Goal: Transaction & Acquisition: Purchase product/service

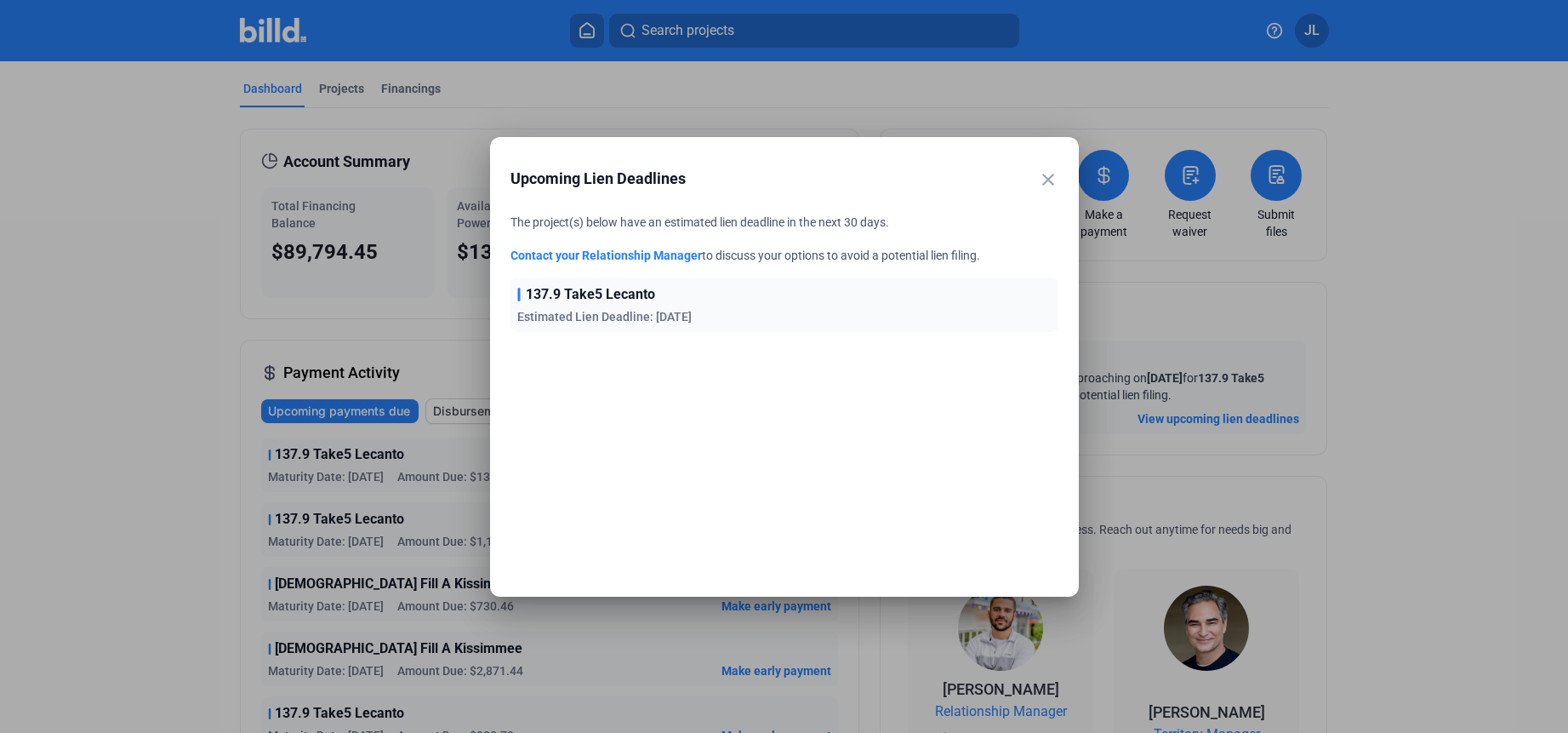
click at [1042, 181] on mat-icon "close" at bounding box center [1048, 179] width 20 height 20
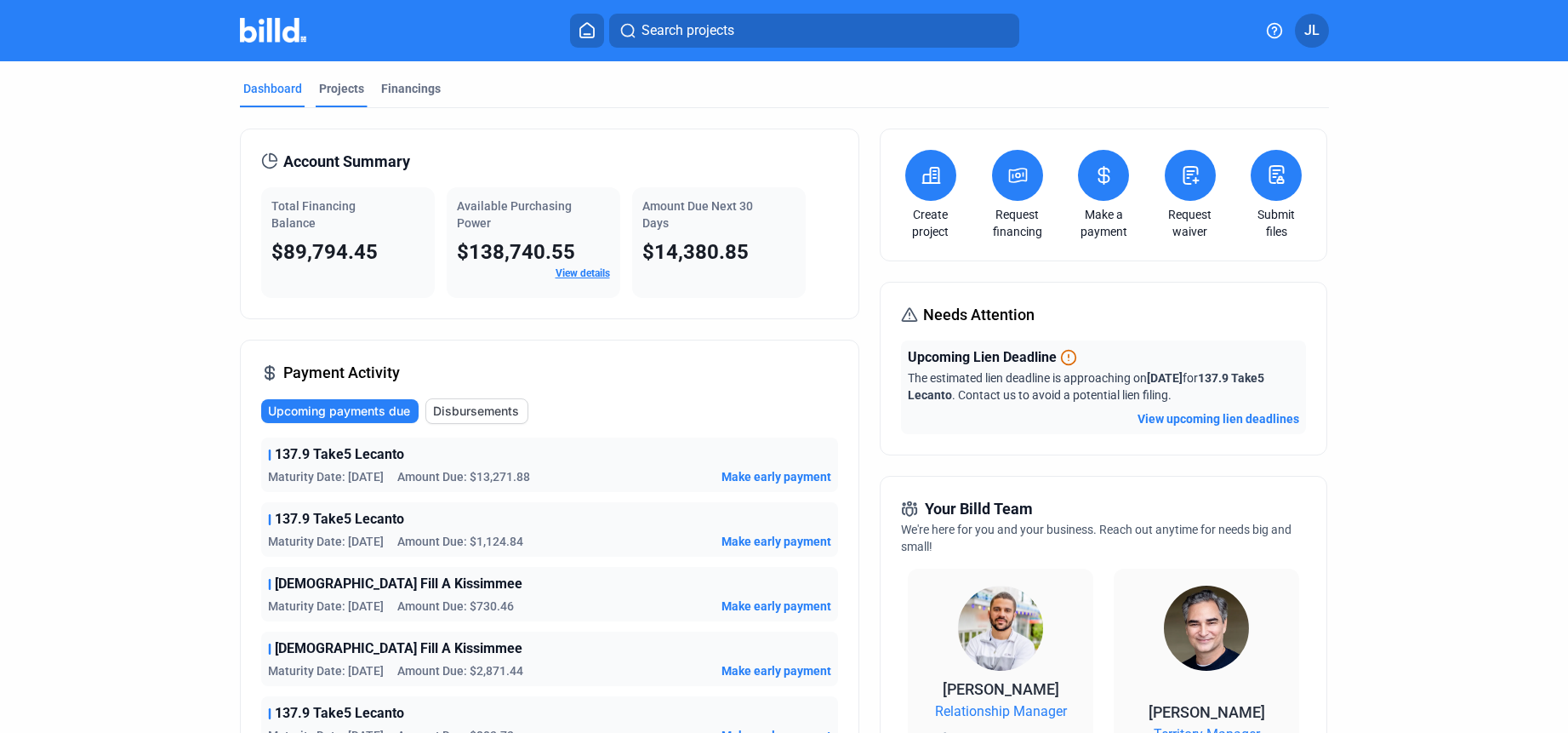
click at [354, 90] on div "Projects" at bounding box center [342, 89] width 45 height 17
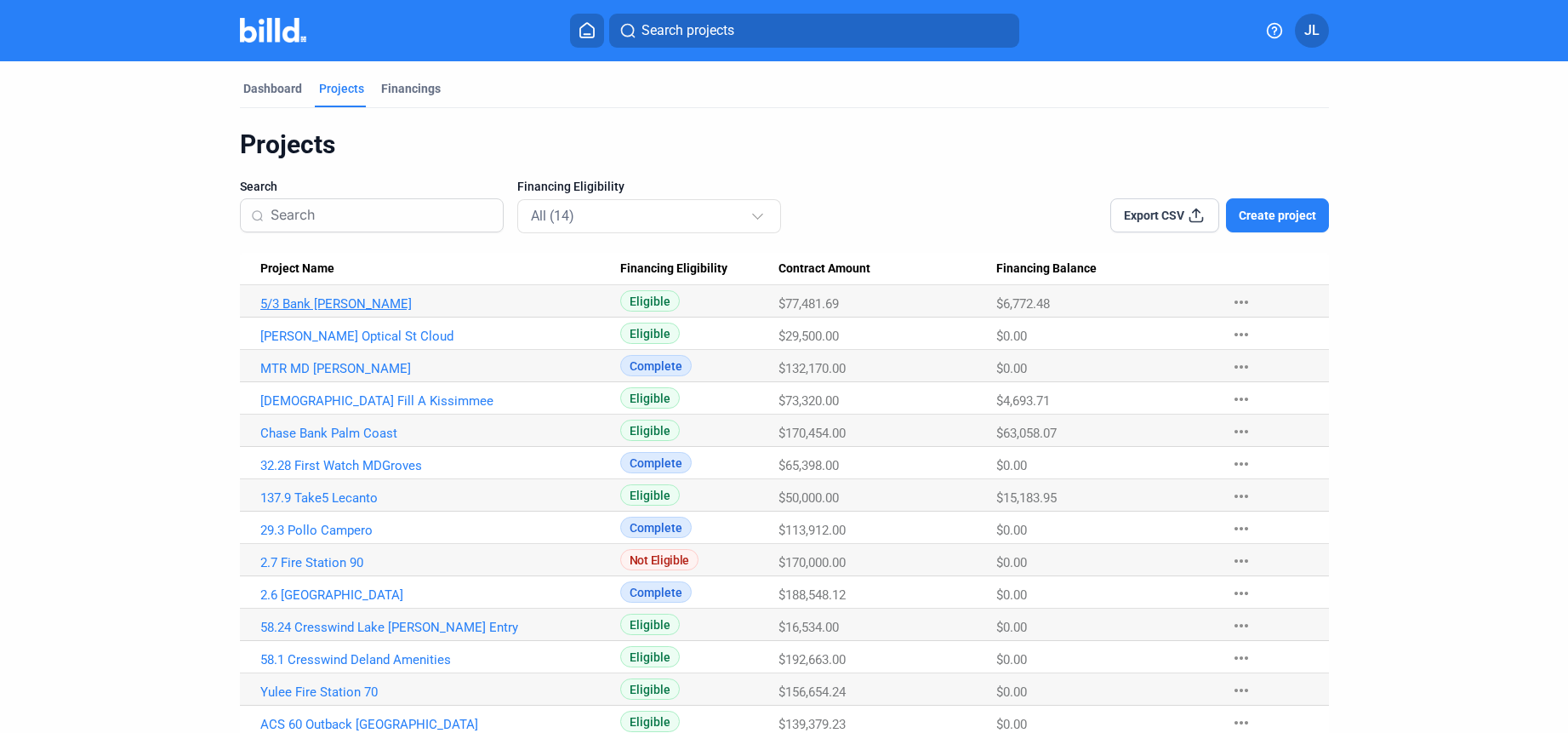
click at [305, 306] on link "5/3 Bank [PERSON_NAME]" at bounding box center [440, 304] width 360 height 16
click at [309, 306] on link "5/3 Bank [PERSON_NAME]" at bounding box center [440, 304] width 360 height 16
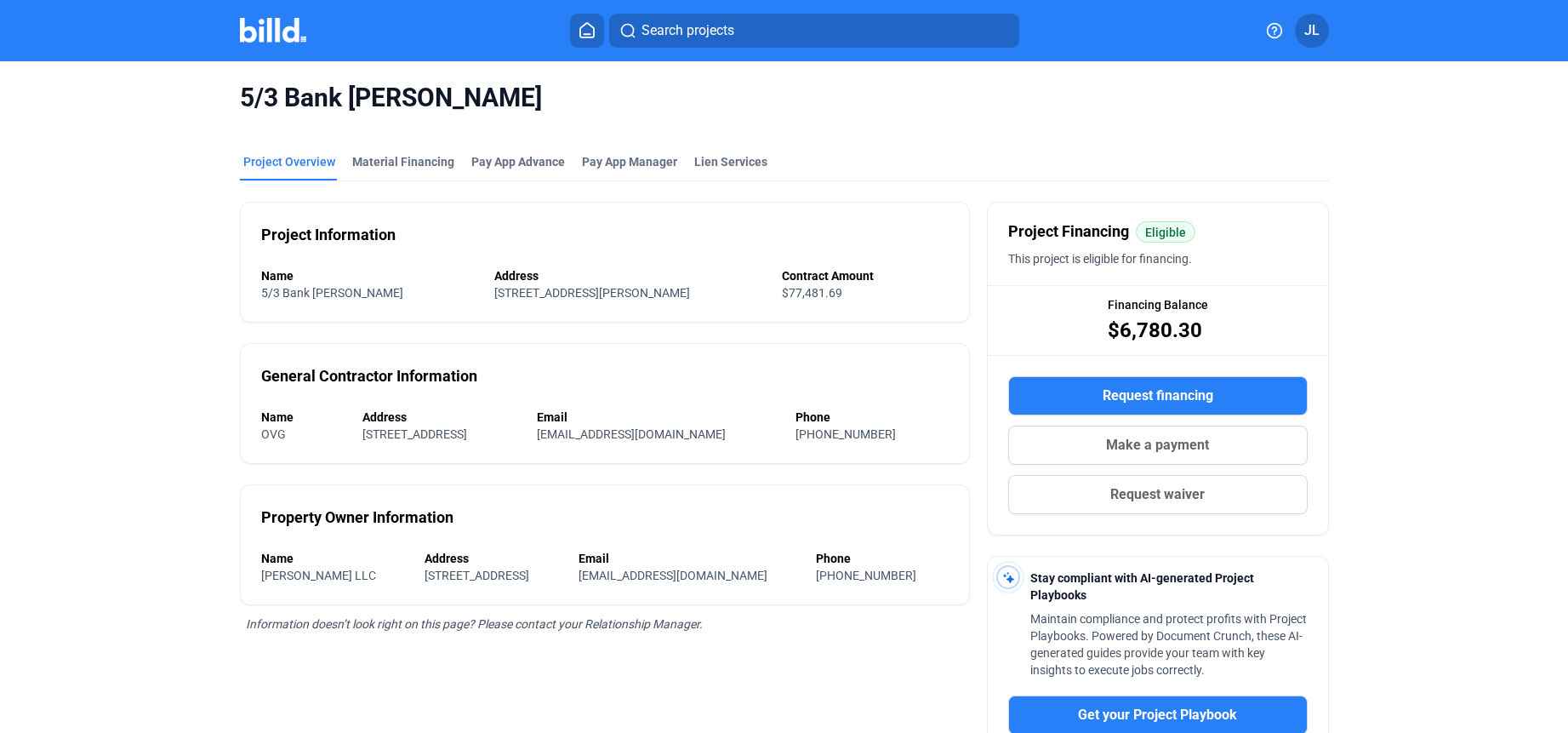
click at [260, 41] on img at bounding box center [273, 30] width 67 height 24
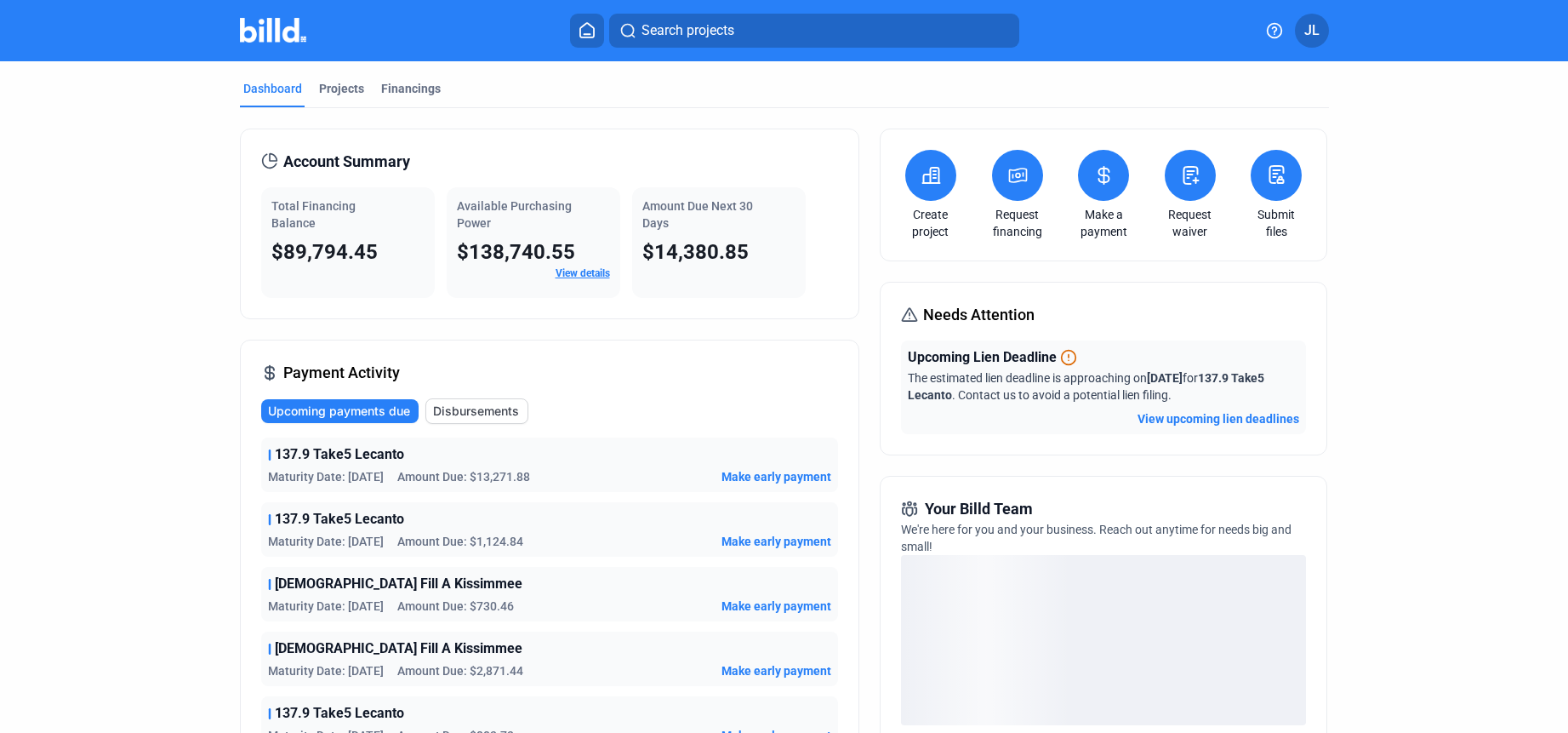
click at [1099, 182] on icon at bounding box center [1104, 176] width 10 height 17
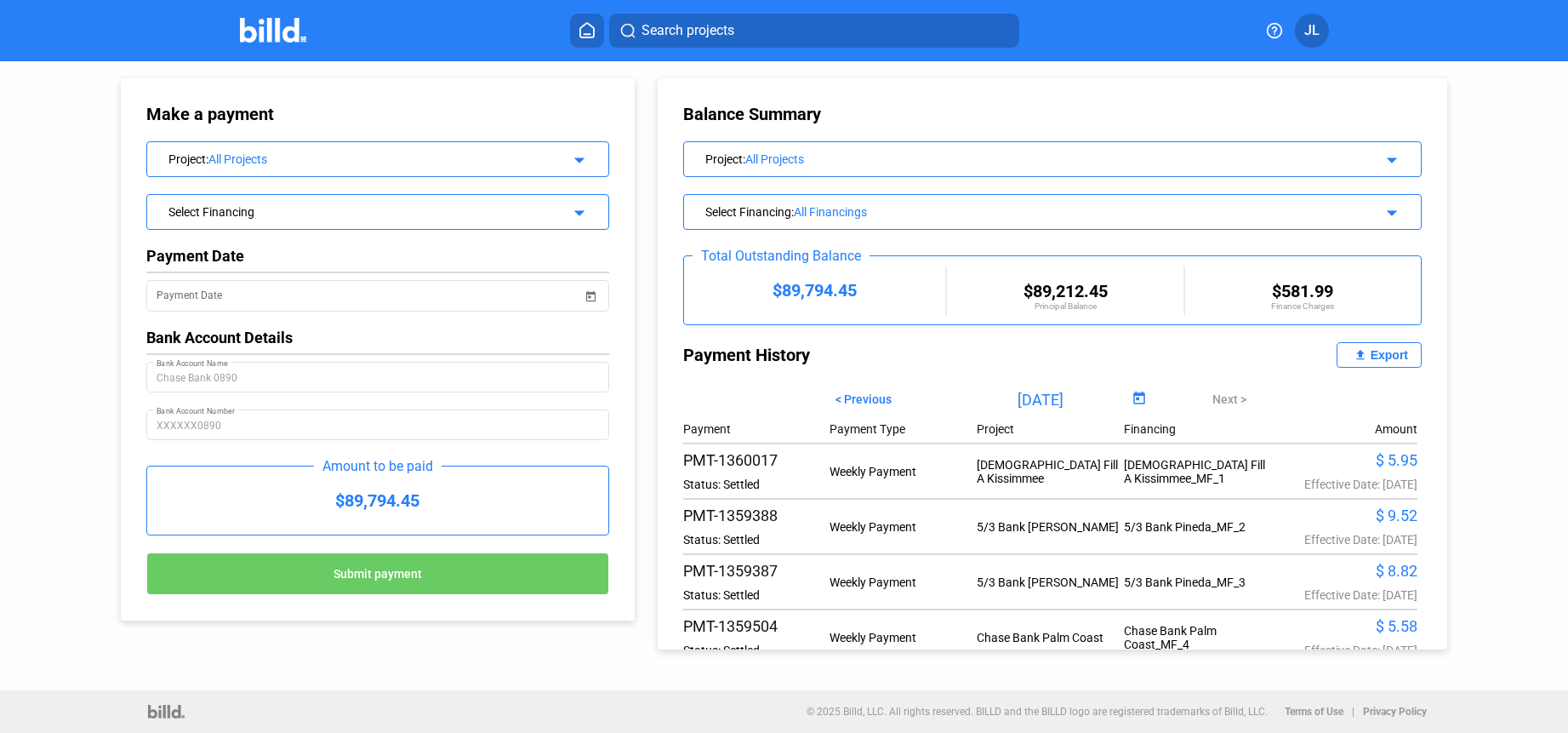
click at [873, 162] on div "All Projects" at bounding box center [1038, 159] width 586 height 14
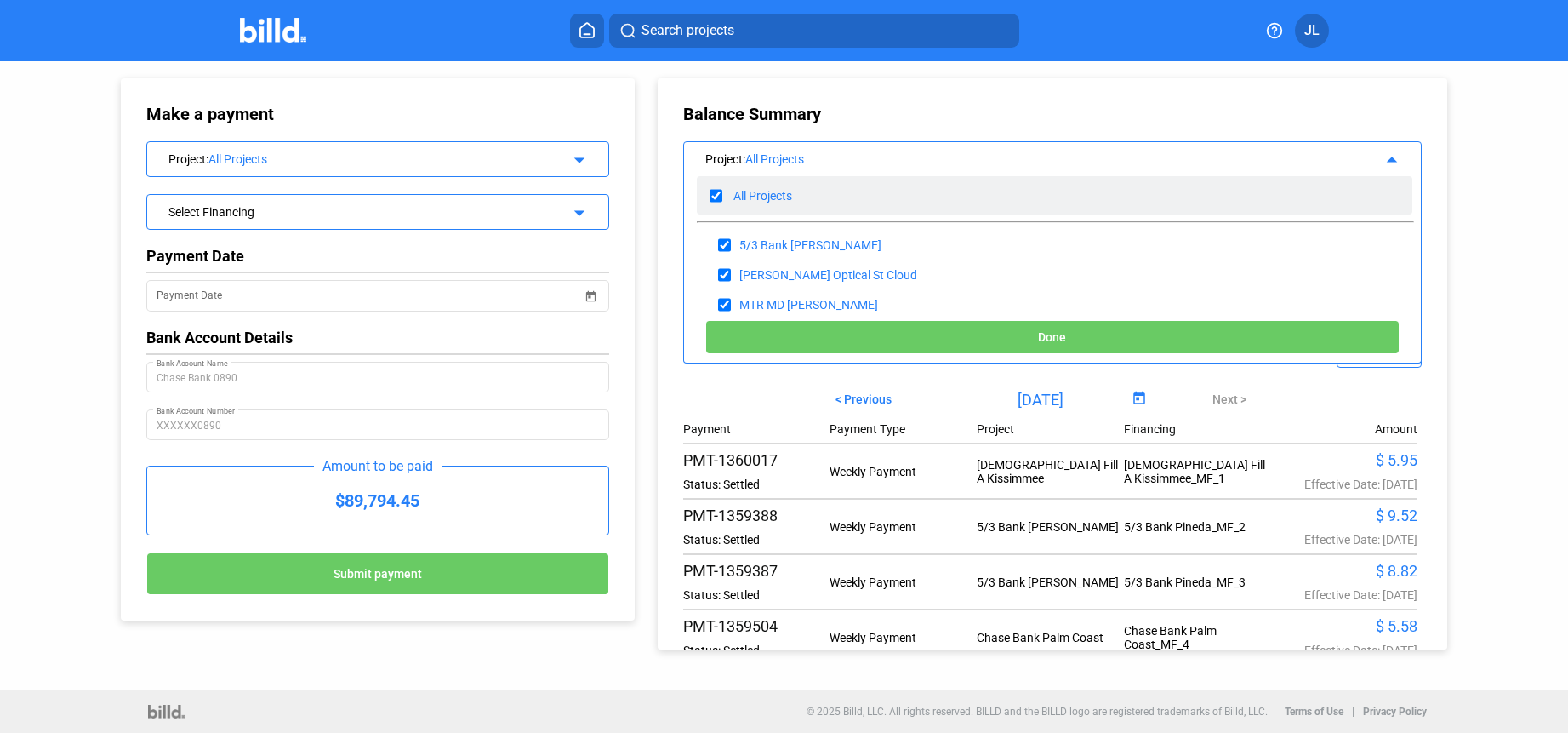
click at [723, 192] on div "All Projects" at bounding box center [1055, 195] width 715 height 38
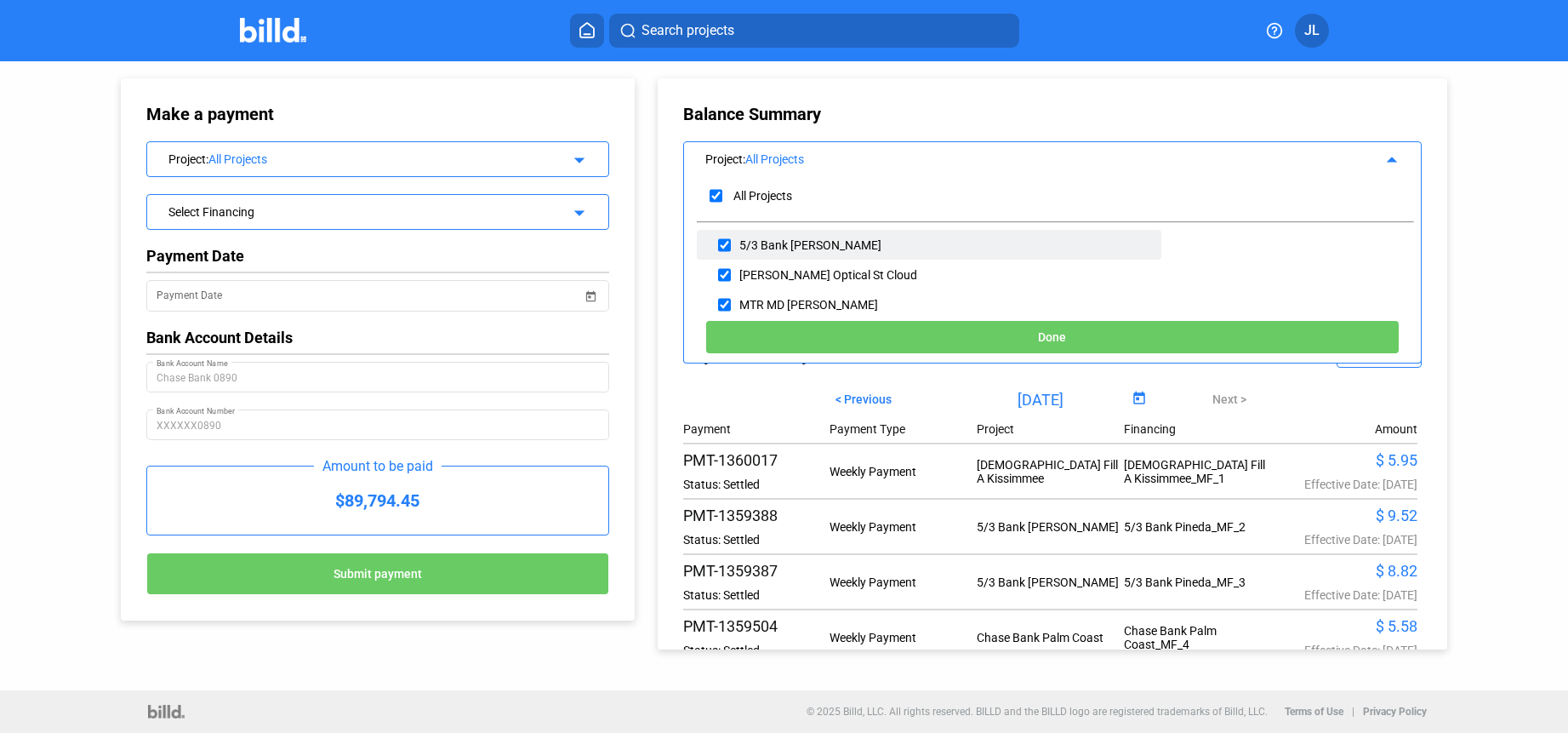
click at [724, 243] on input "checkbox" at bounding box center [724, 245] width 13 height 25
checkbox input "true"
click at [928, 338] on button "Done" at bounding box center [1053, 337] width 694 height 34
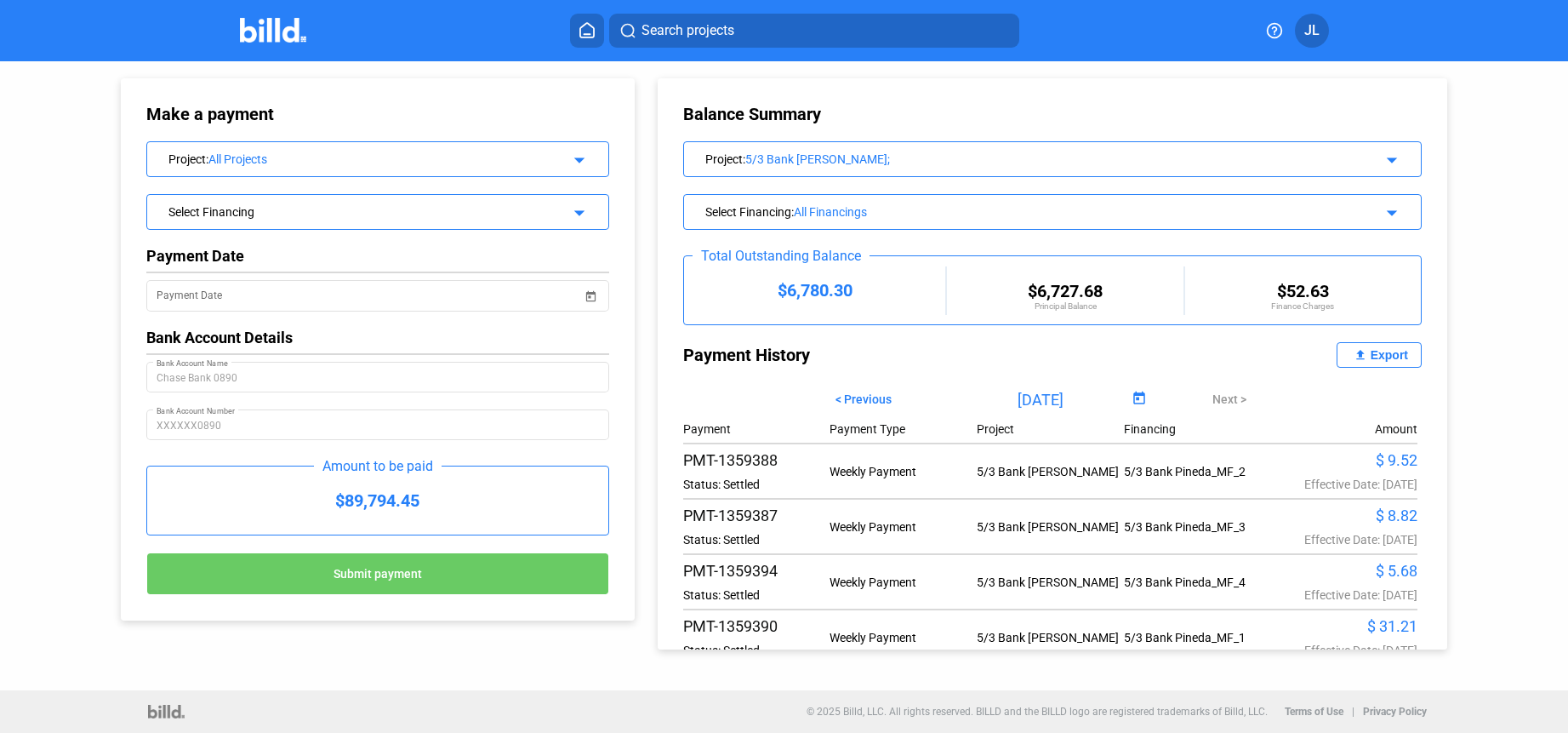
click at [343, 169] on div "Project : All Projects arrow_drop_down" at bounding box center [377, 157] width 460 height 30
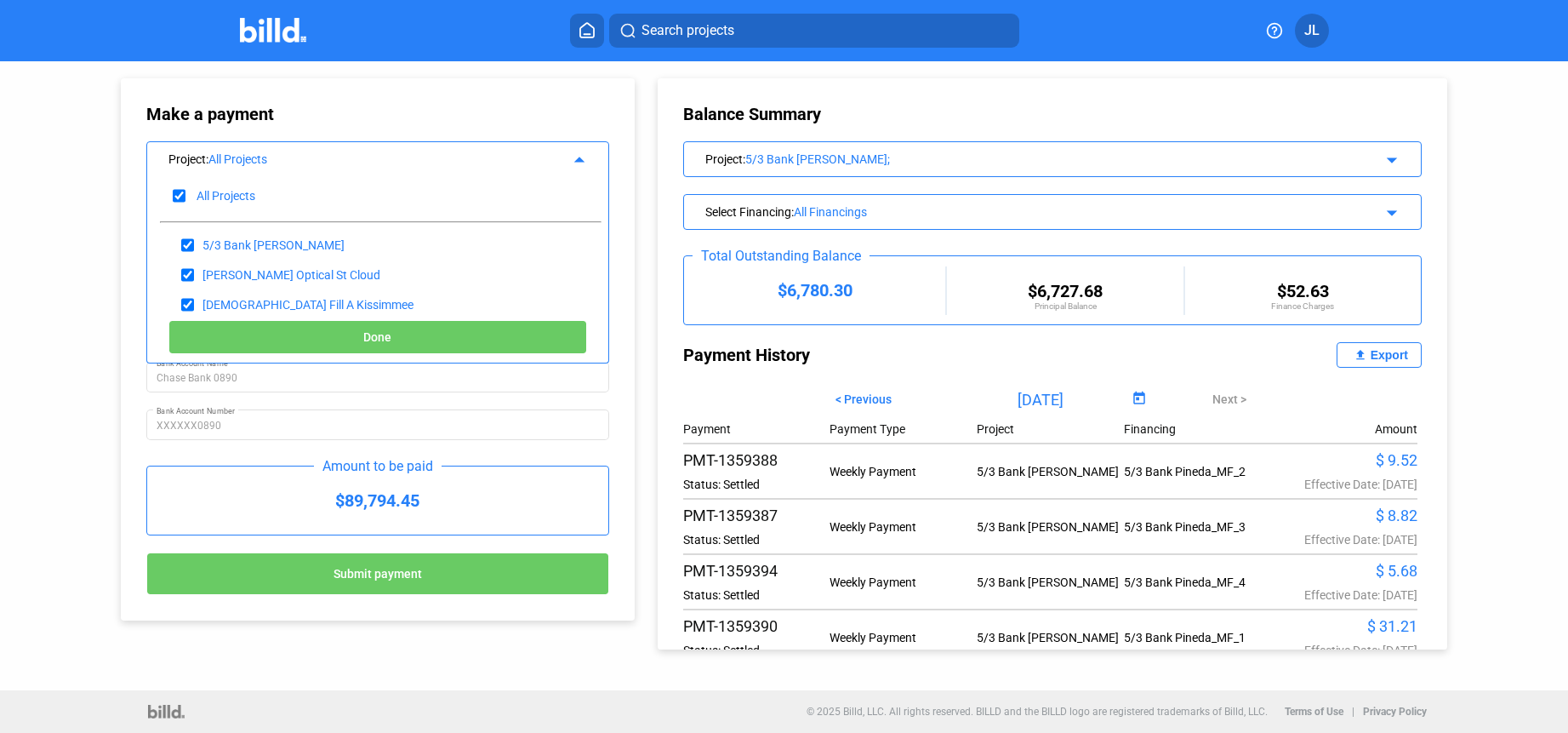
drag, startPoint x: 178, startPoint y: 197, endPoint x: 179, endPoint y: 219, distance: 22.0
click at [178, 197] on input "checkbox" at bounding box center [178, 195] width 13 height 25
checkbox input "false"
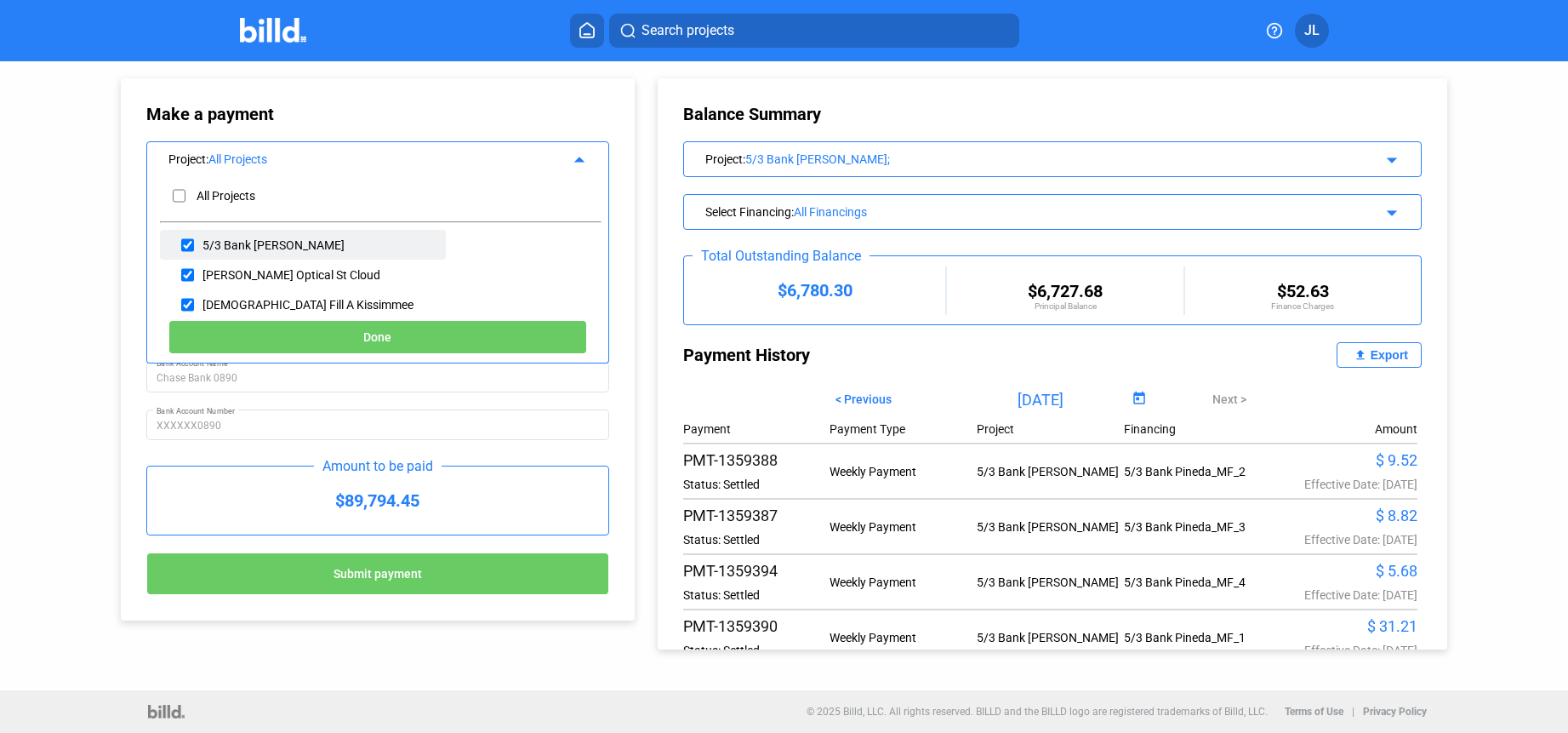
click at [184, 245] on input "checkbox" at bounding box center [187, 245] width 13 height 25
checkbox input "true"
click at [334, 345] on button "Done" at bounding box center [378, 337] width 418 height 34
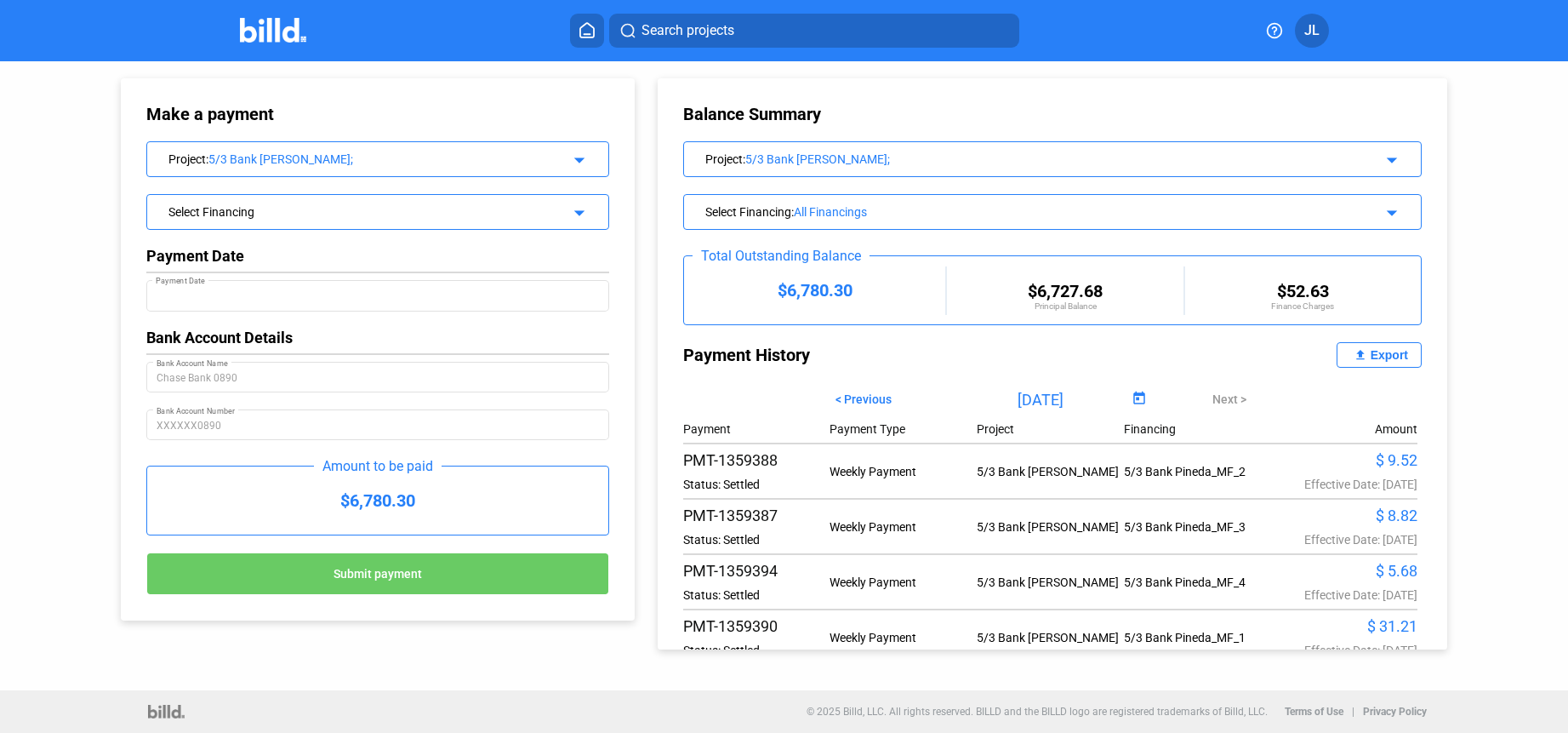
click at [271, 39] on img at bounding box center [273, 30] width 67 height 24
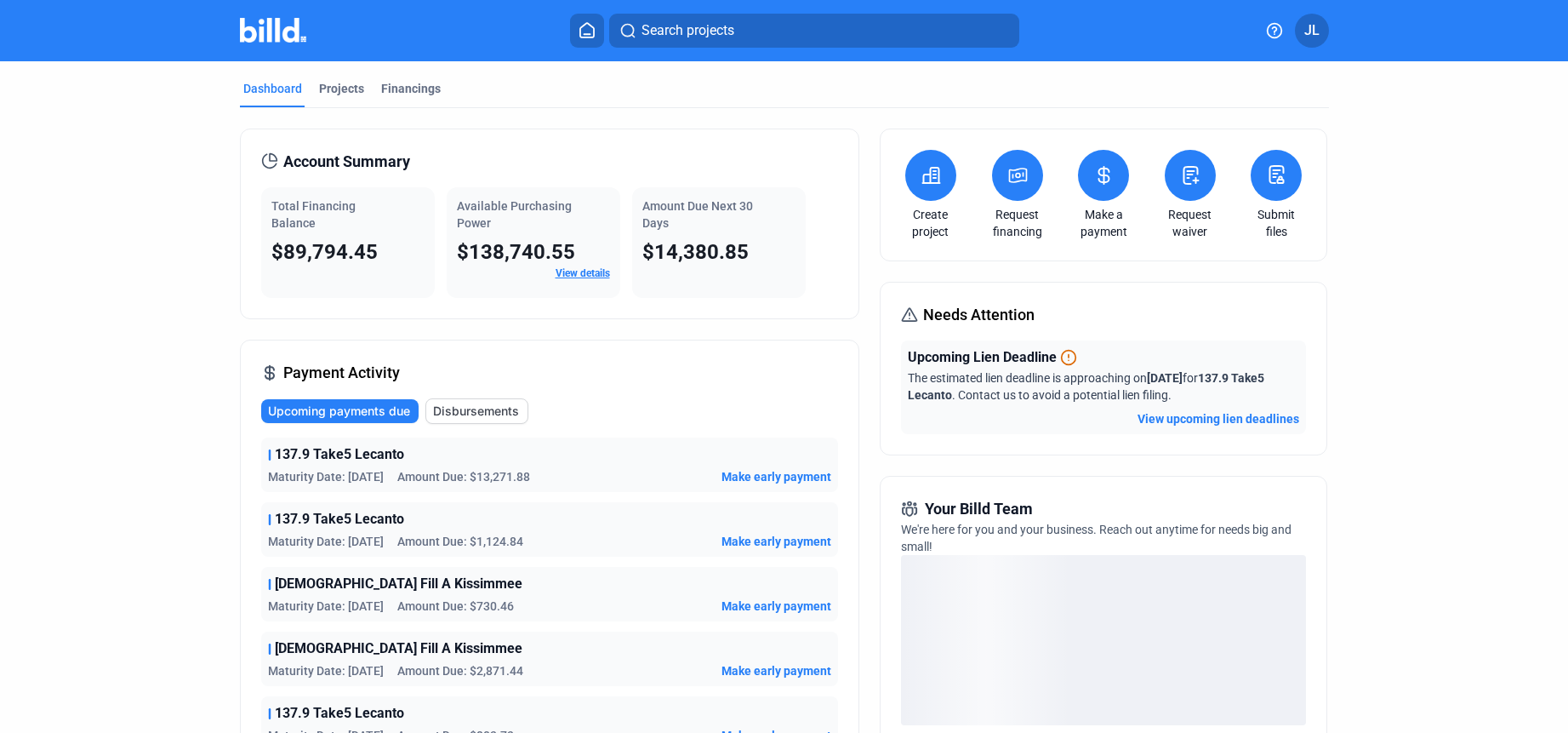
click at [1243, 417] on button "View upcoming lien deadlines" at bounding box center [1218, 419] width 162 height 17
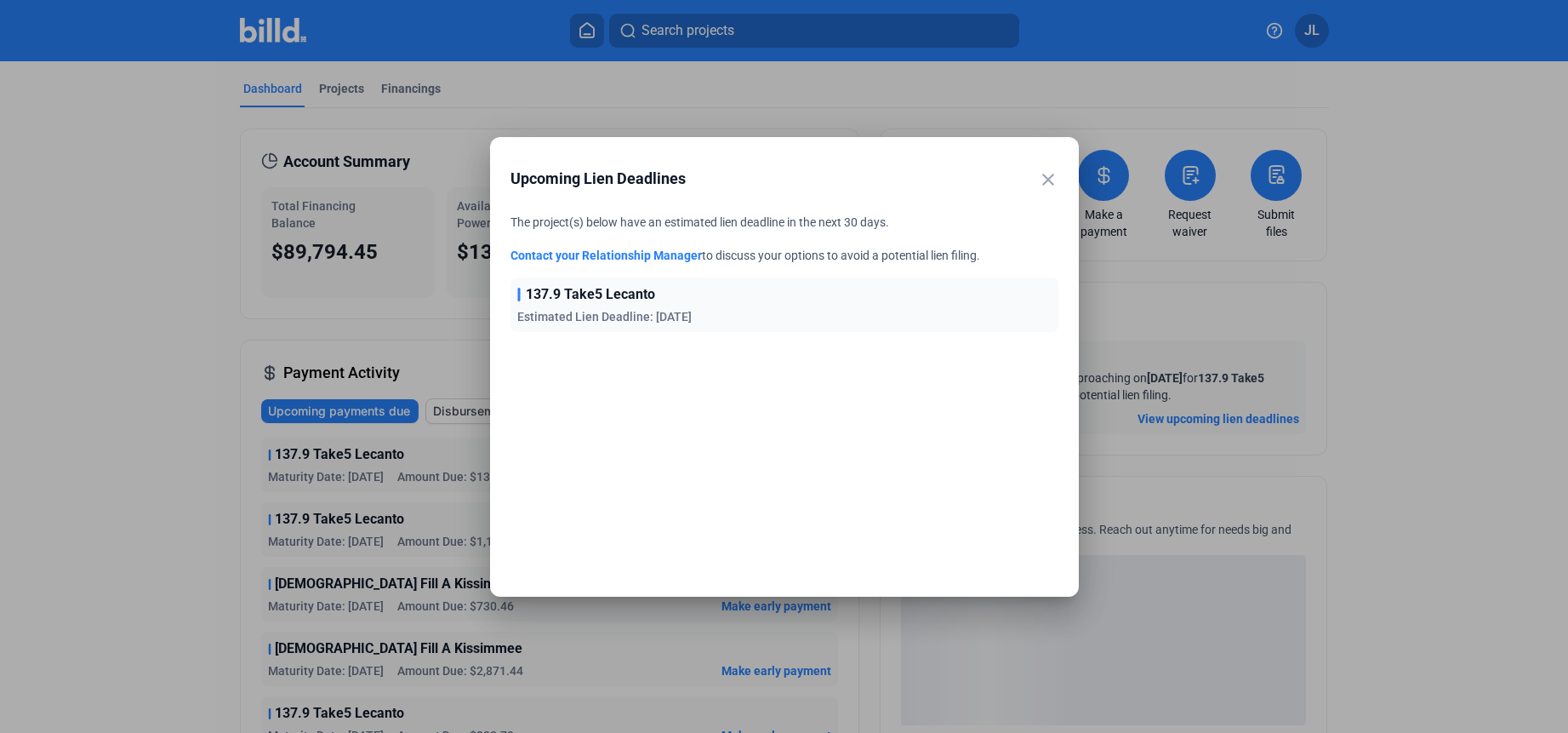
click at [1035, 178] on div "close Upcoming Lien Deadlines" at bounding box center [785, 178] width 548 height 43
click at [1043, 176] on mat-icon "close" at bounding box center [1048, 179] width 20 height 20
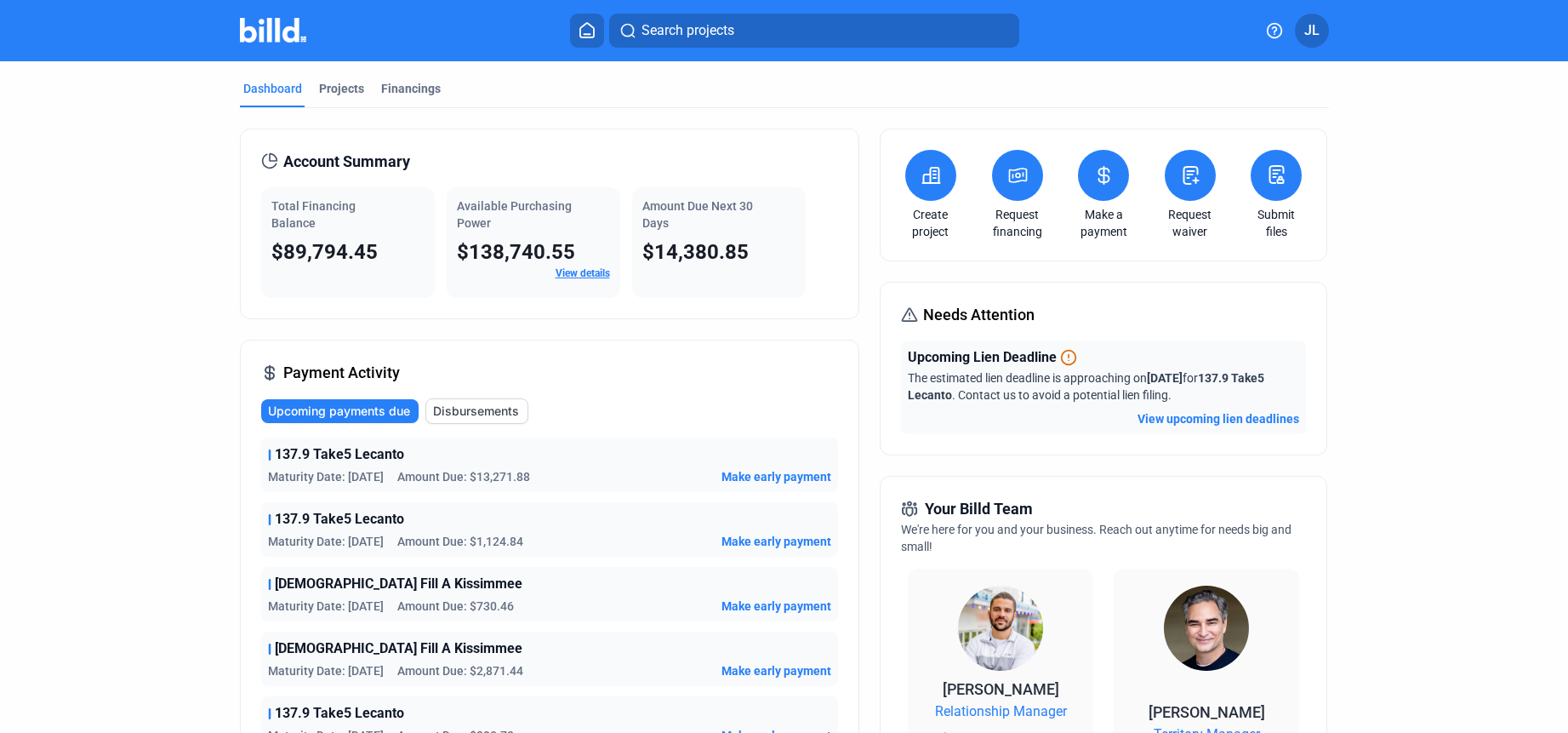
click at [1100, 179] on icon at bounding box center [1103, 175] width 21 height 20
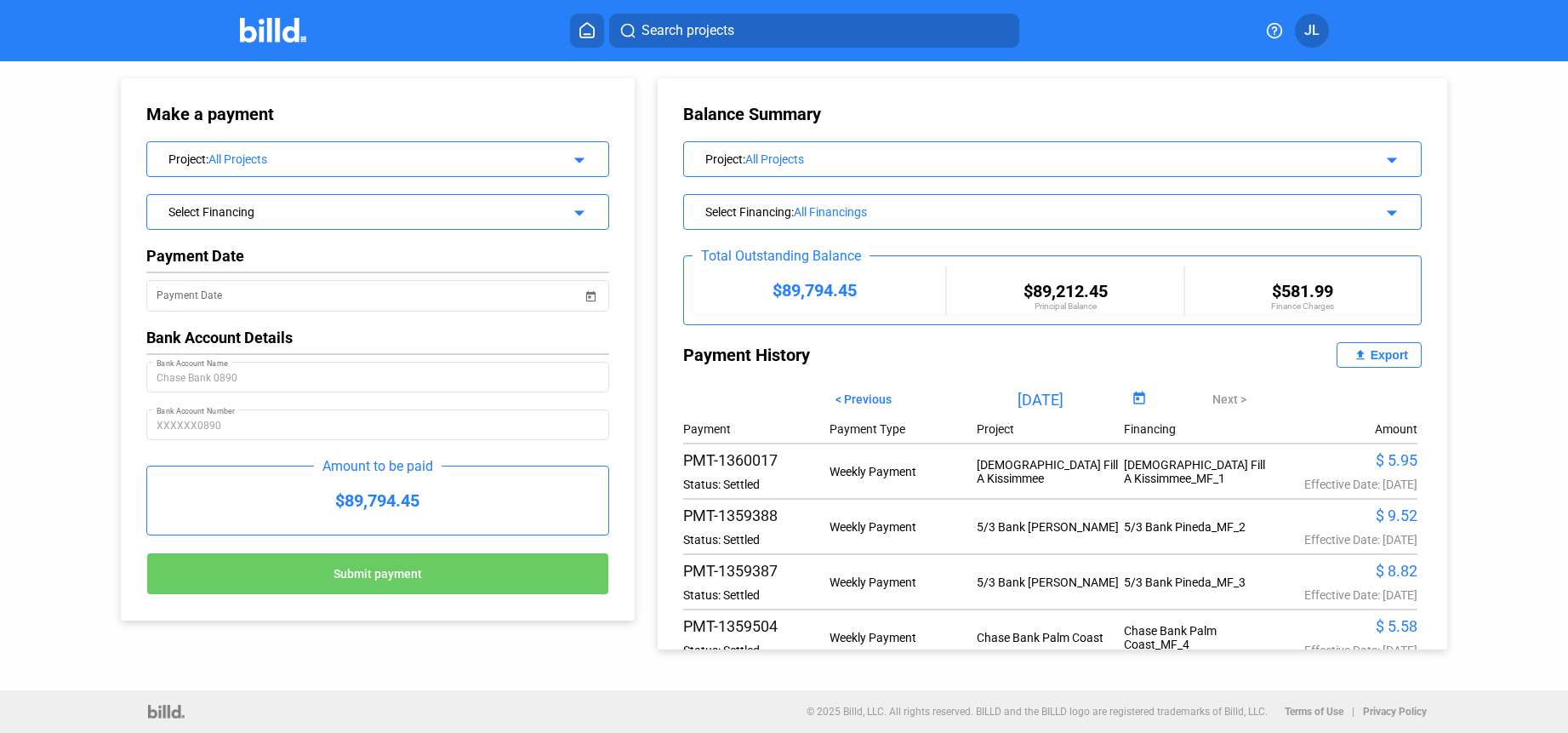
click at [805, 170] on div "Project : All Projects arrow_drop_down" at bounding box center [1052, 157] width 737 height 30
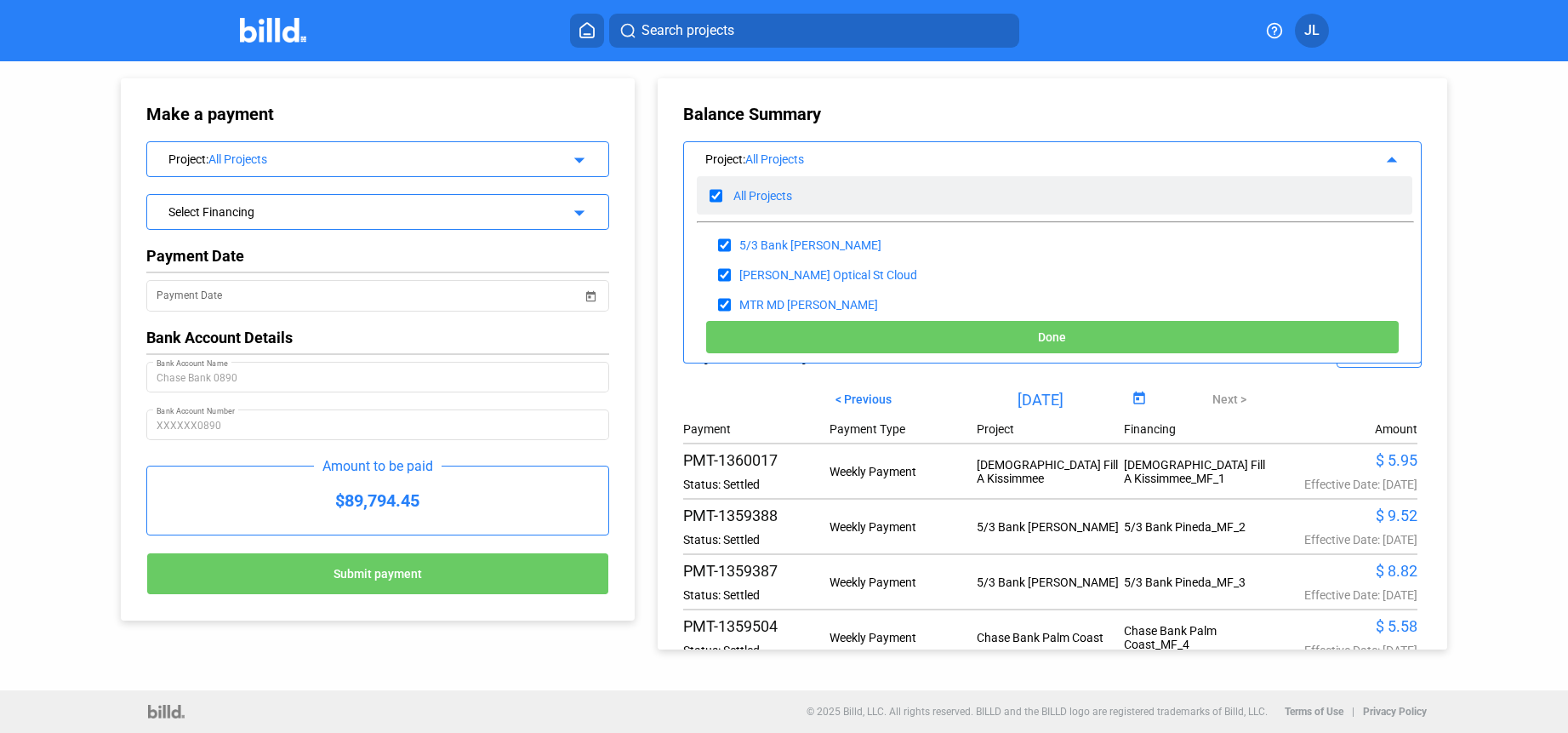
click at [720, 197] on input "checkbox" at bounding box center [715, 195] width 13 height 25
checkbox input "false"
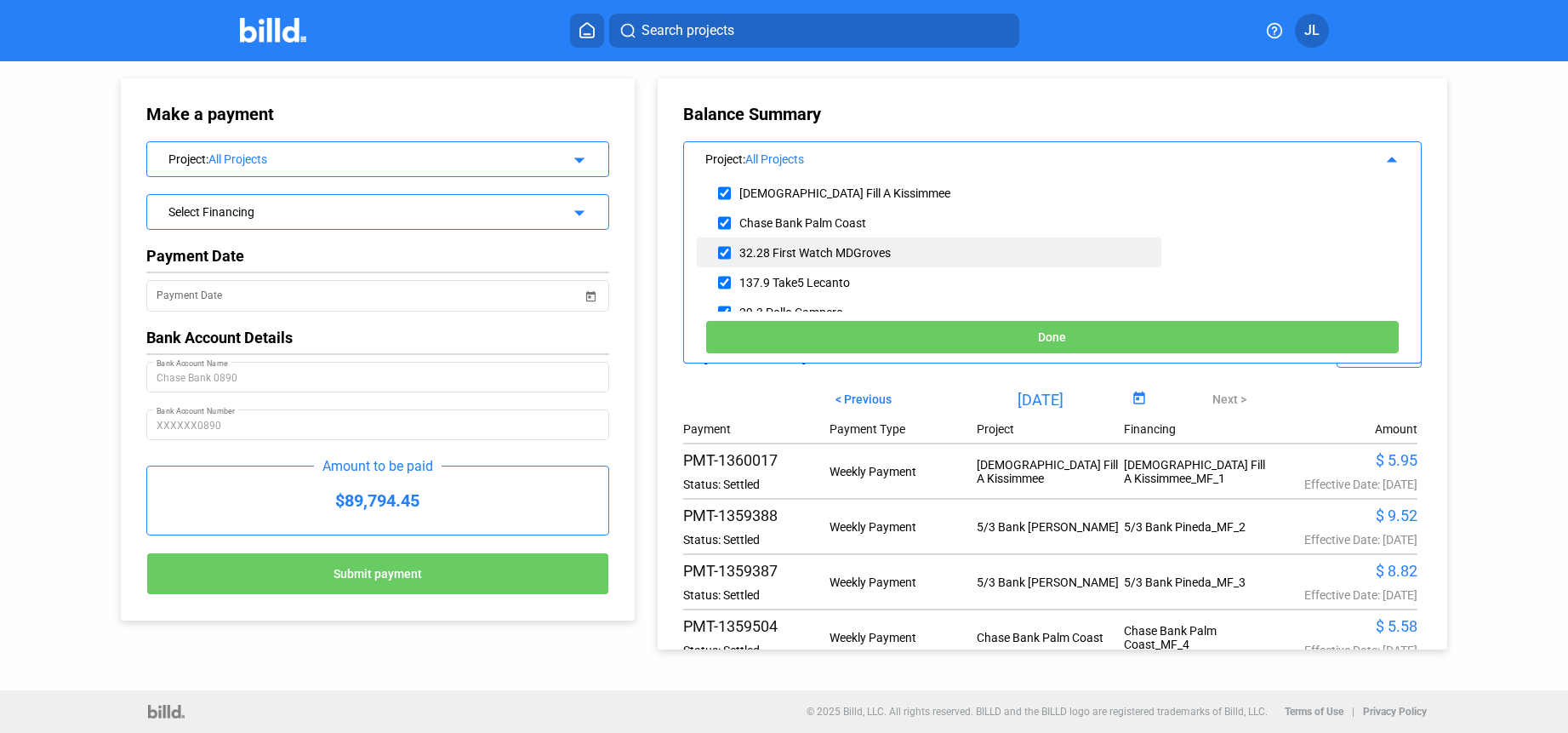
scroll to position [145, 0]
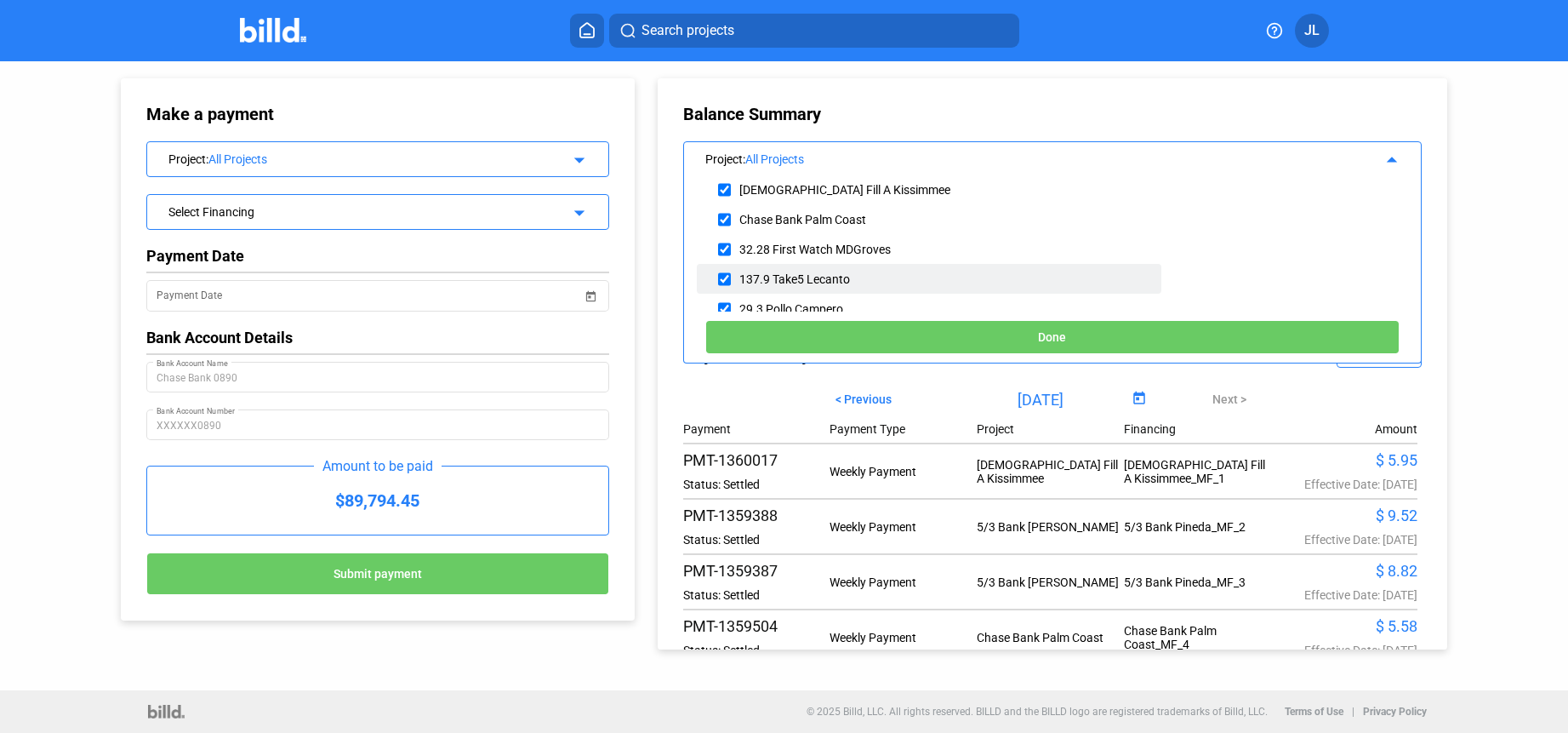
click at [727, 281] on input "checkbox" at bounding box center [724, 279] width 13 height 25
checkbox input "true"
click at [950, 339] on button "Done" at bounding box center [1053, 337] width 694 height 34
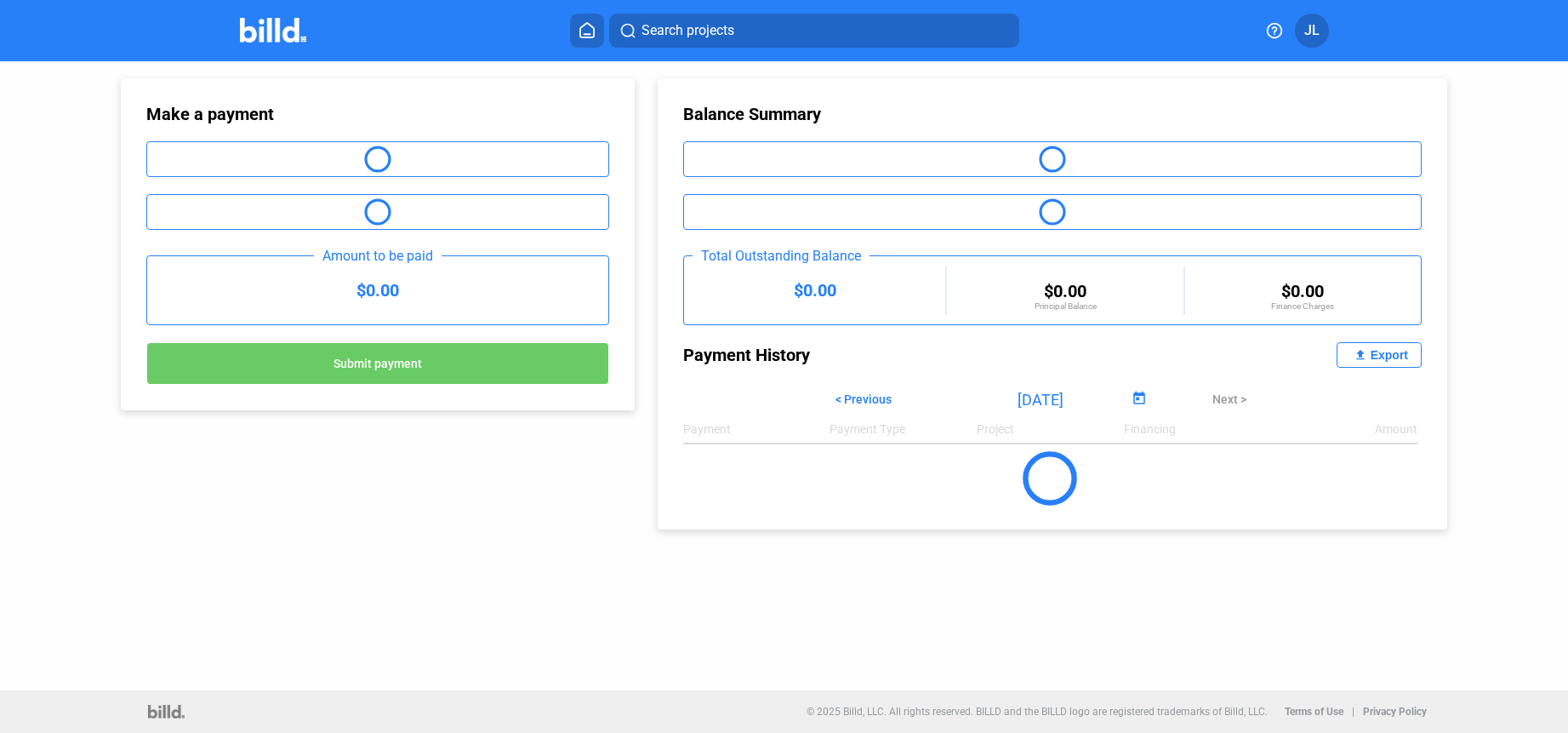
click at [278, 29] on img at bounding box center [273, 30] width 67 height 24
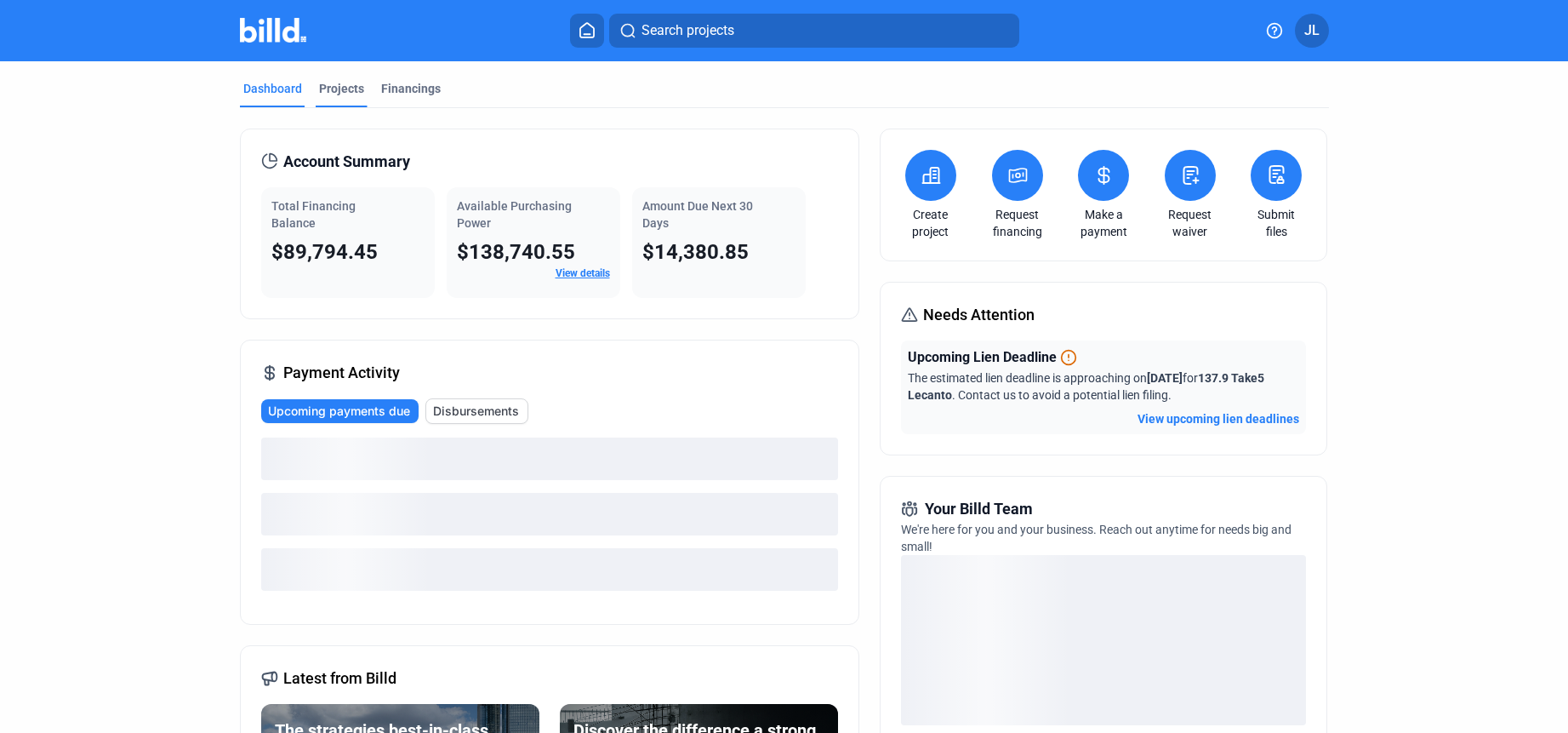
click at [336, 92] on div "Projects" at bounding box center [342, 89] width 45 height 17
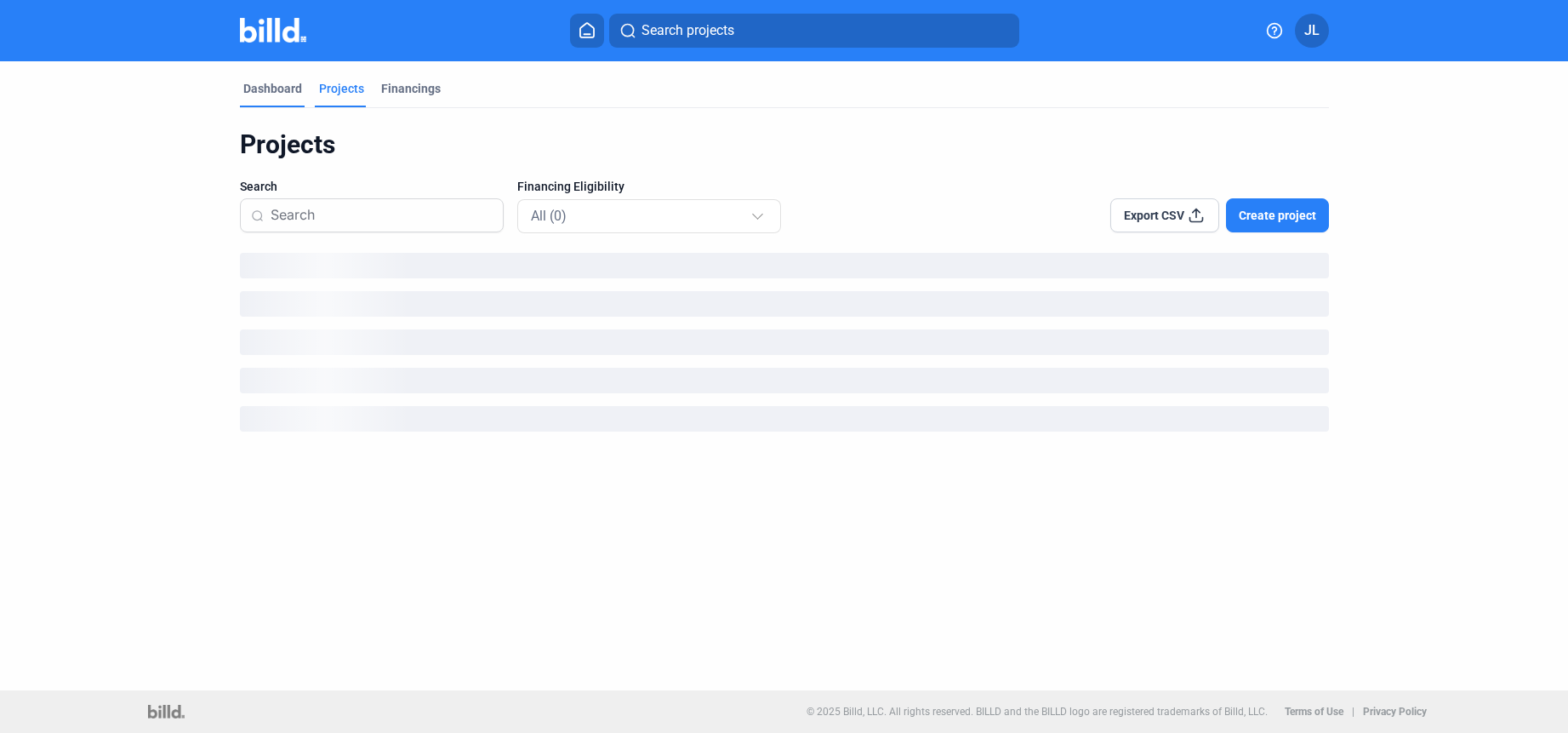
click at [269, 91] on div "Dashboard" at bounding box center [272, 89] width 58 height 17
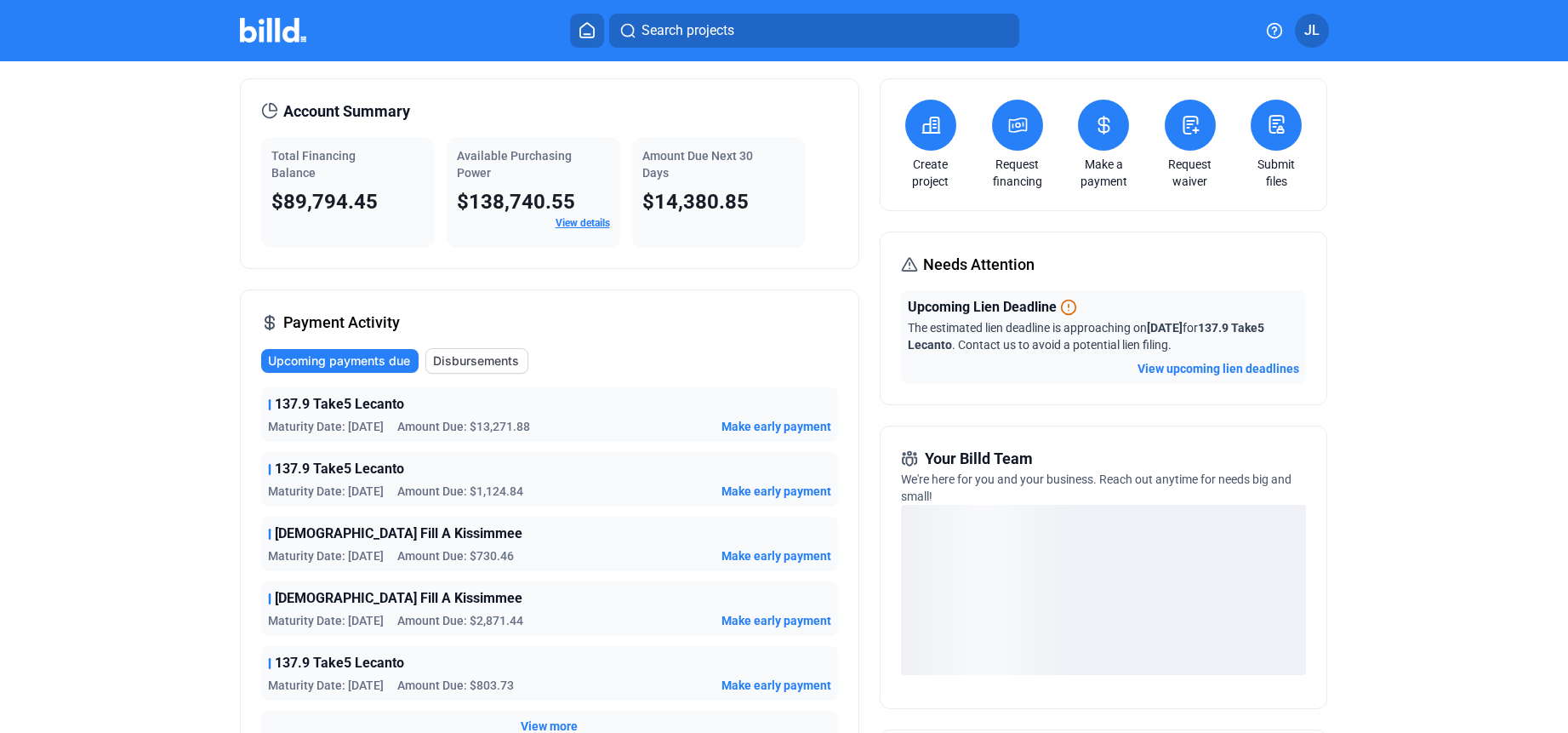
scroll to position [66, 0]
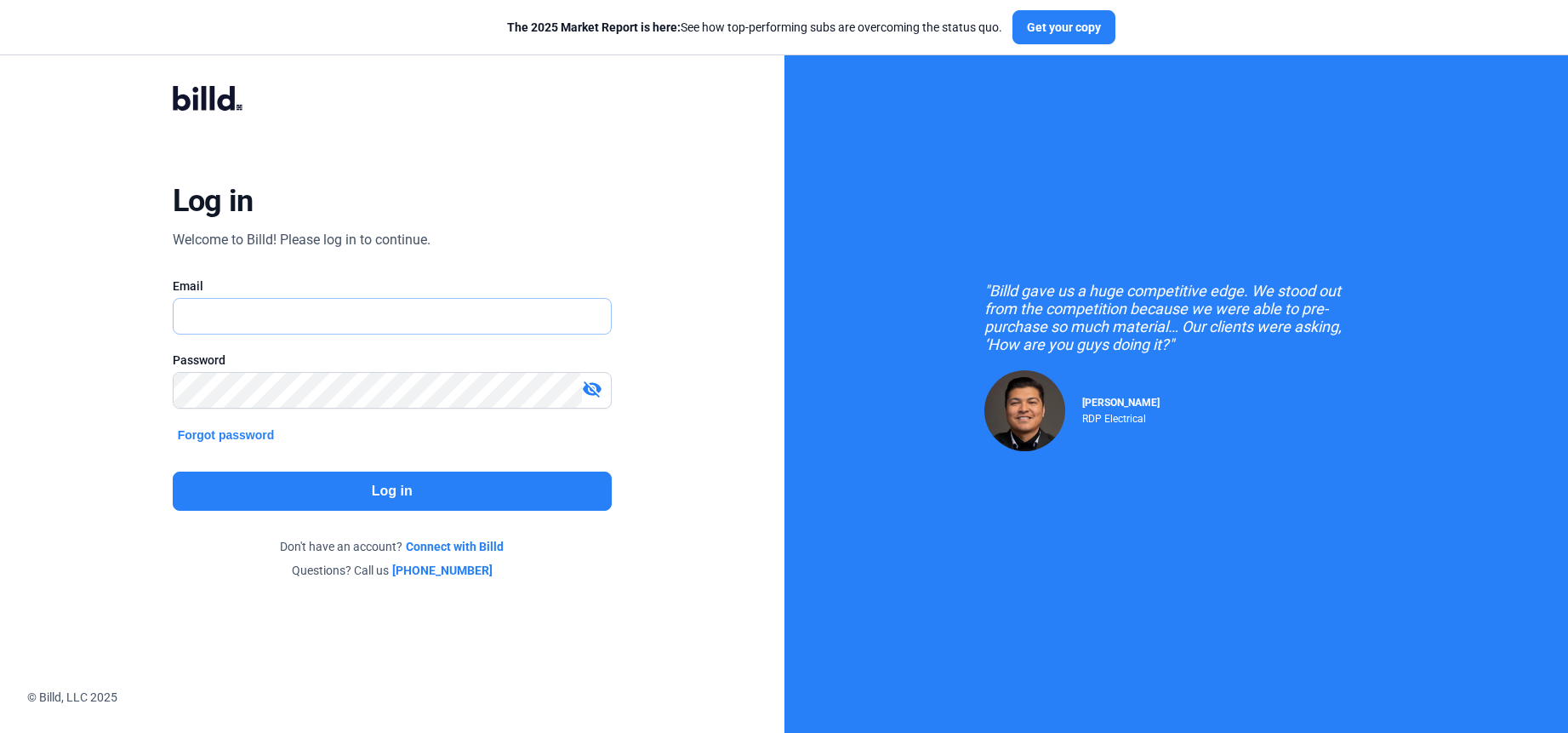
type input "[PERSON_NAME][EMAIL_ADDRESS][DOMAIN_NAME]"
click at [313, 484] on button "Log in" at bounding box center [392, 491] width 439 height 39
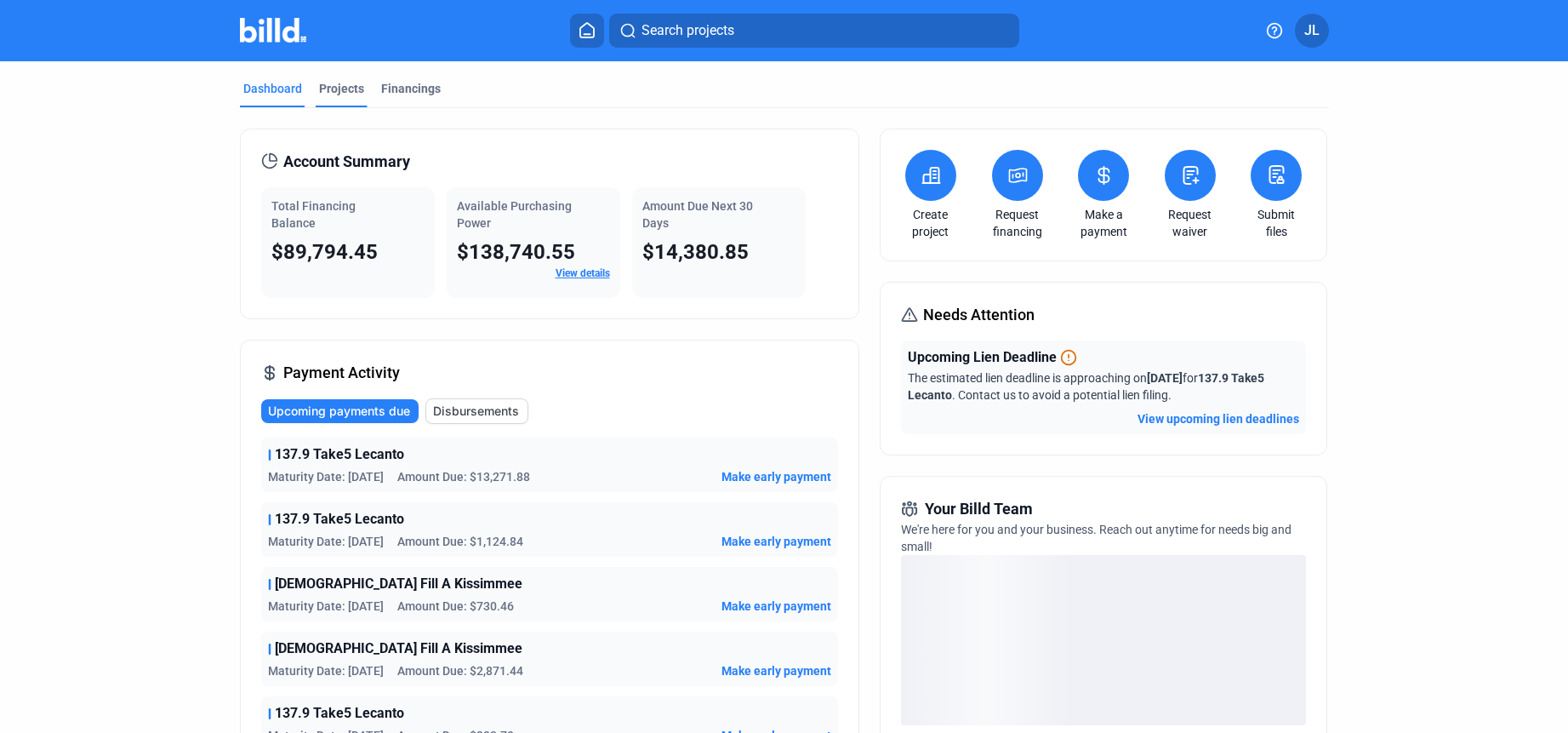
click at [342, 91] on div "Projects" at bounding box center [342, 89] width 45 height 17
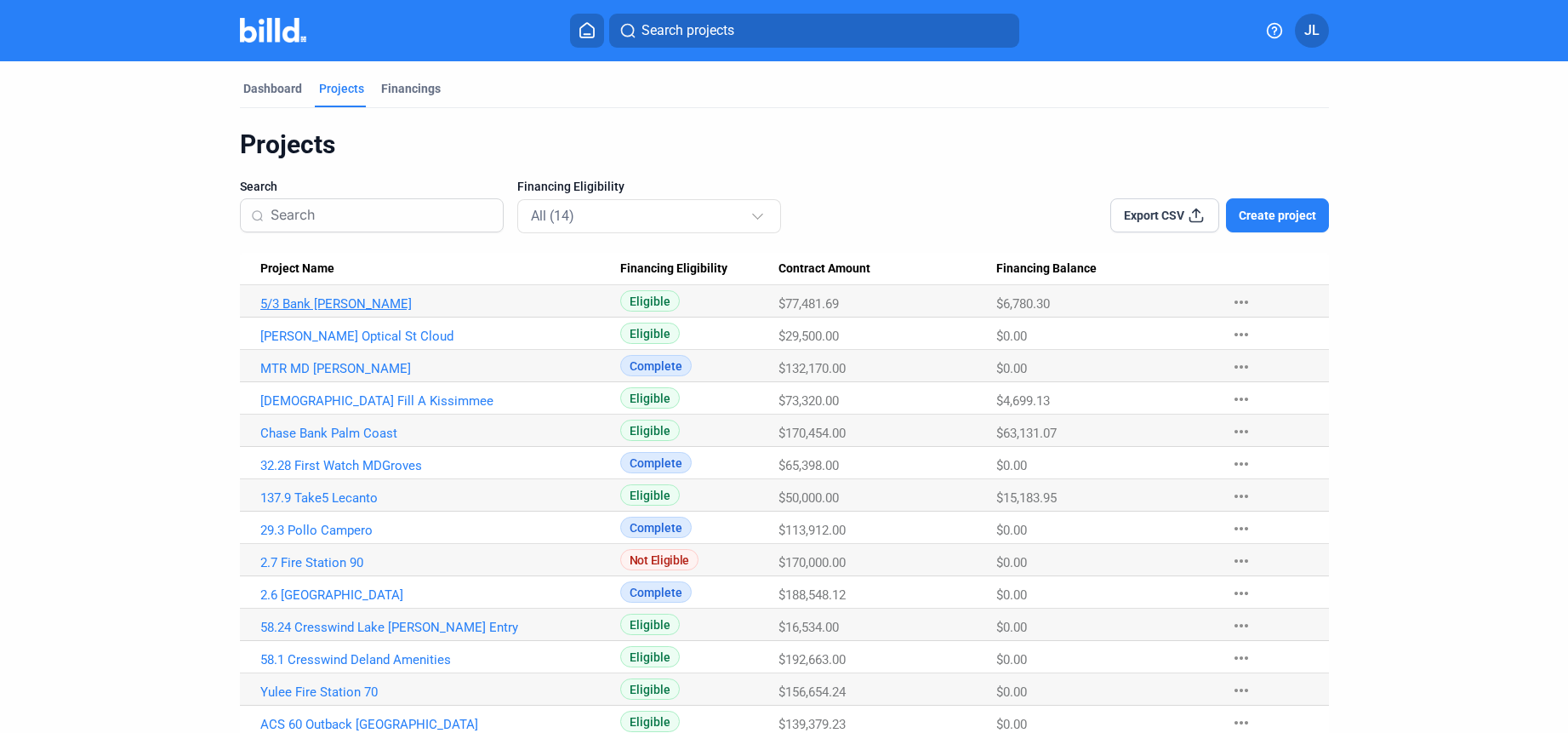
click at [305, 304] on link "5/3 Bank [PERSON_NAME]" at bounding box center [440, 304] width 360 height 16
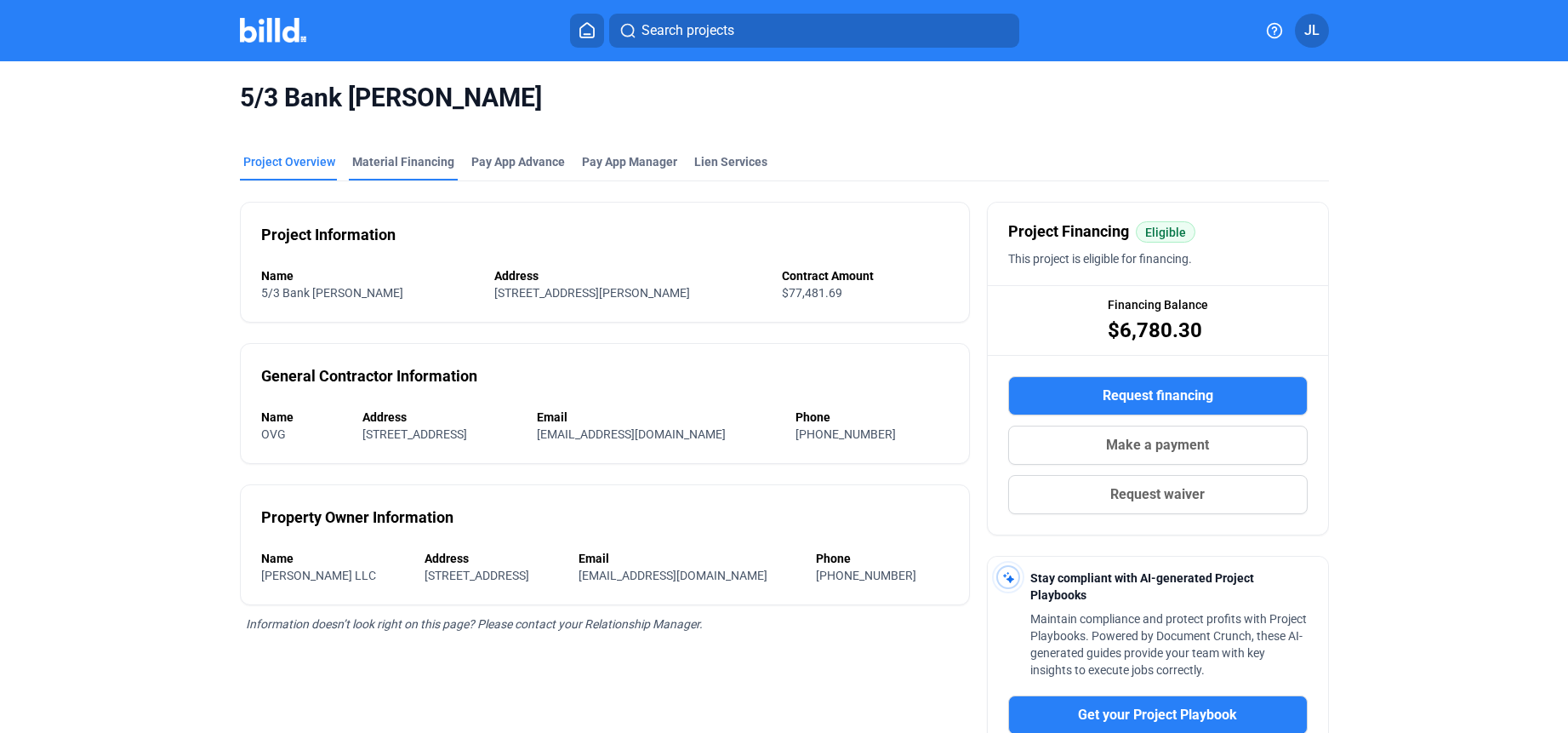
click at [399, 168] on div "Material Financing" at bounding box center [403, 162] width 102 height 17
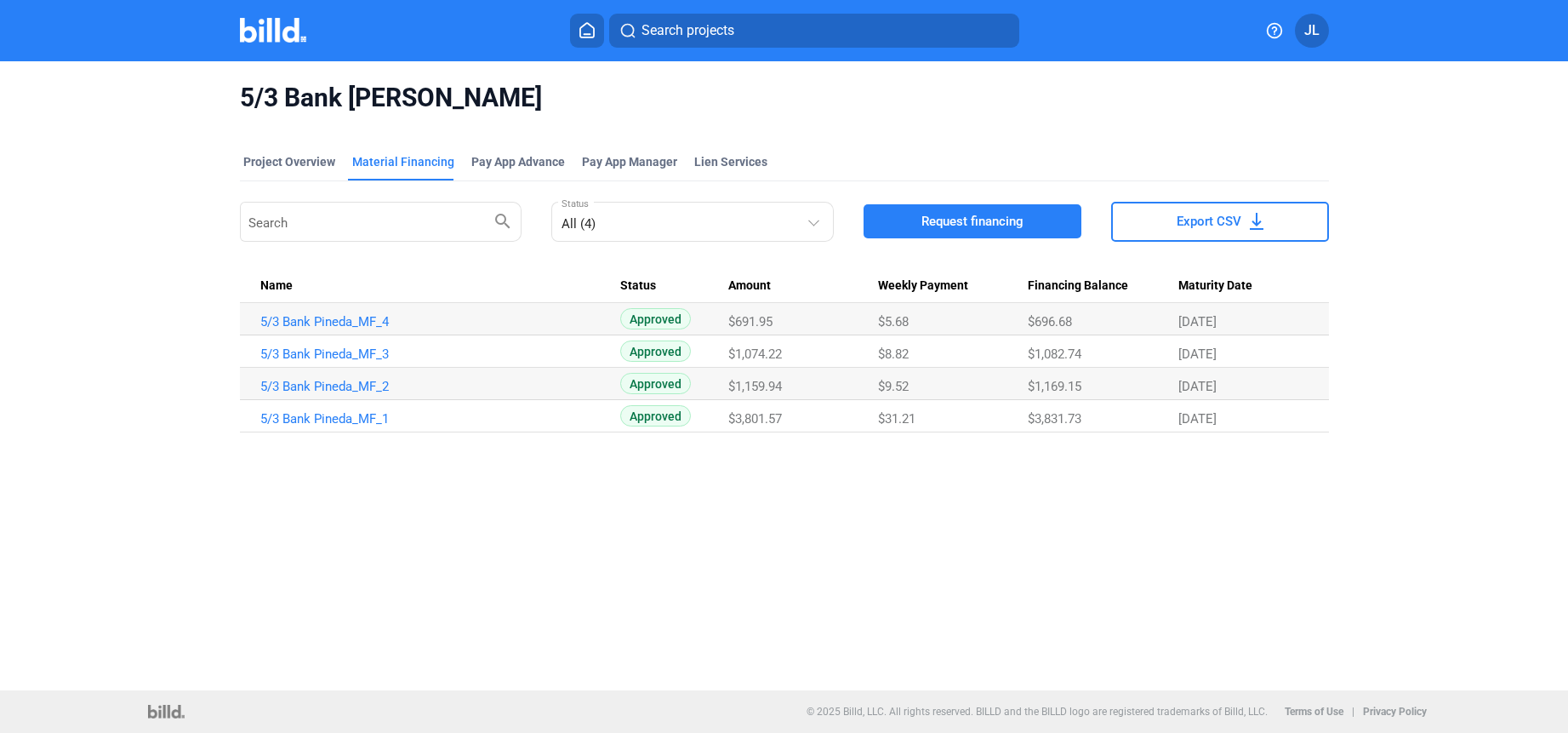
click at [277, 44] on div "Search projects JL" at bounding box center [784, 30] width 1320 height 34
click at [287, 29] on img at bounding box center [273, 30] width 67 height 24
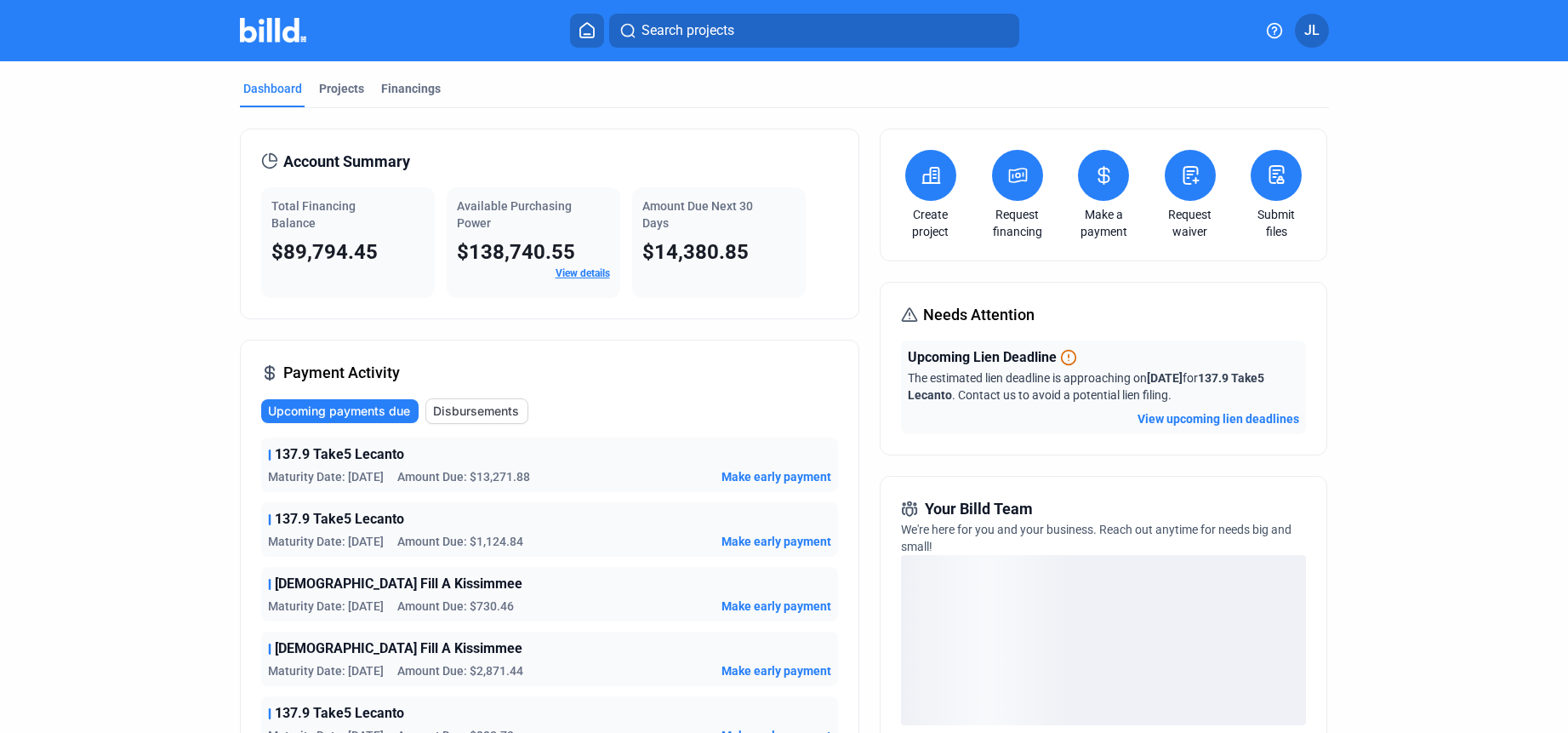
click at [1098, 176] on icon at bounding box center [1103, 175] width 21 height 20
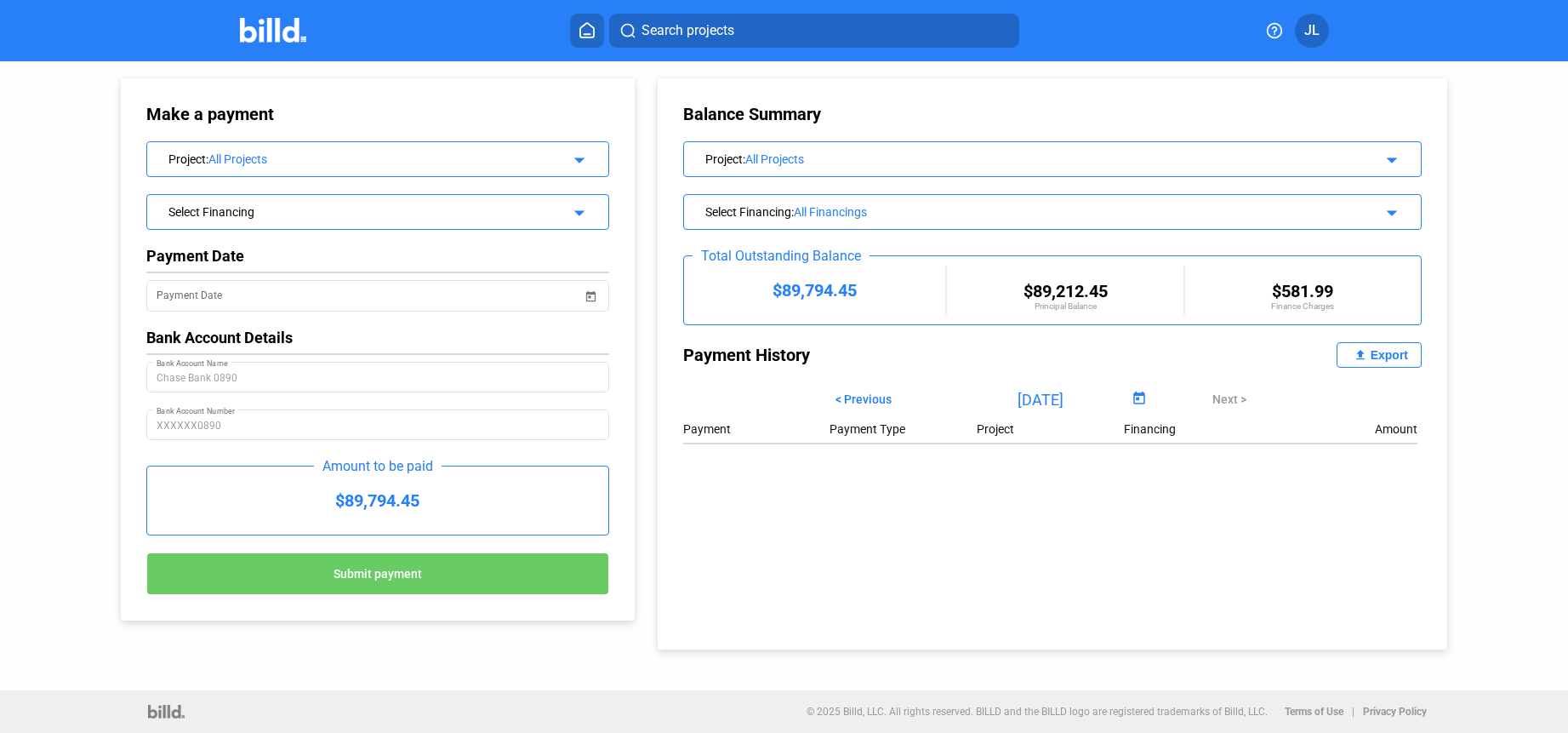
click at [291, 165] on div "All Projects" at bounding box center [377, 159] width 336 height 14
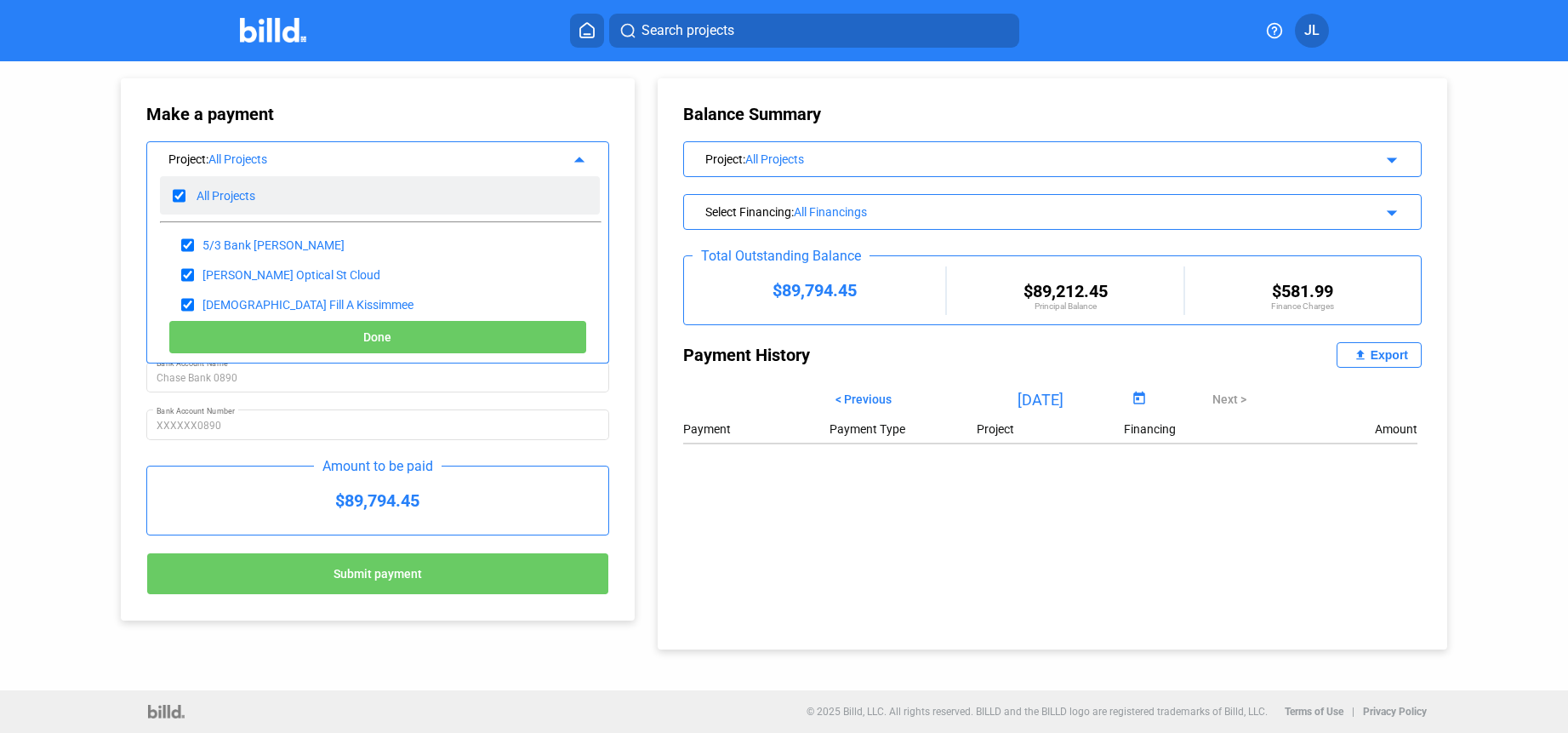
click at [180, 193] on input "checkbox" at bounding box center [178, 195] width 13 height 25
checkbox input "false"
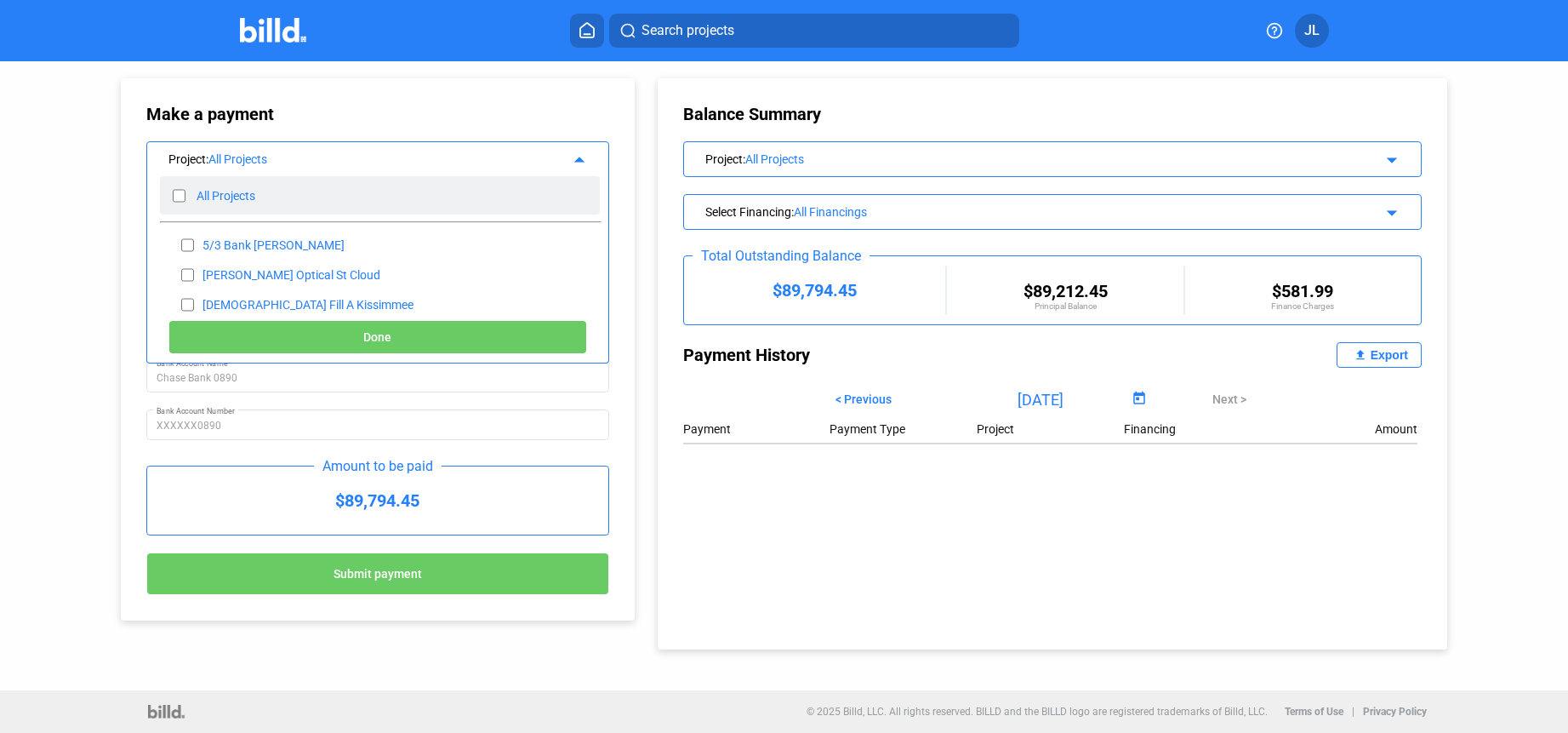
checkbox input "false"
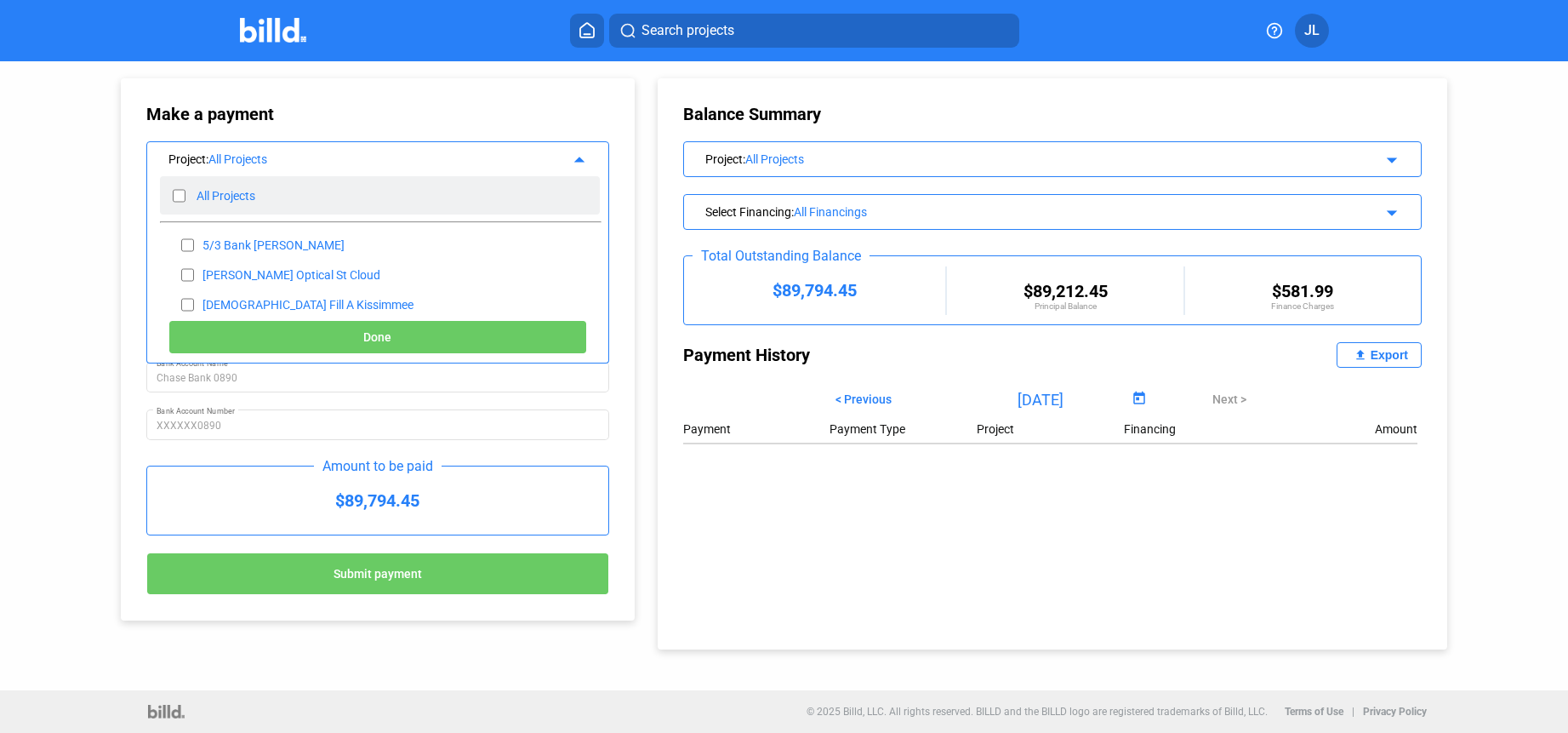
checkbox input "false"
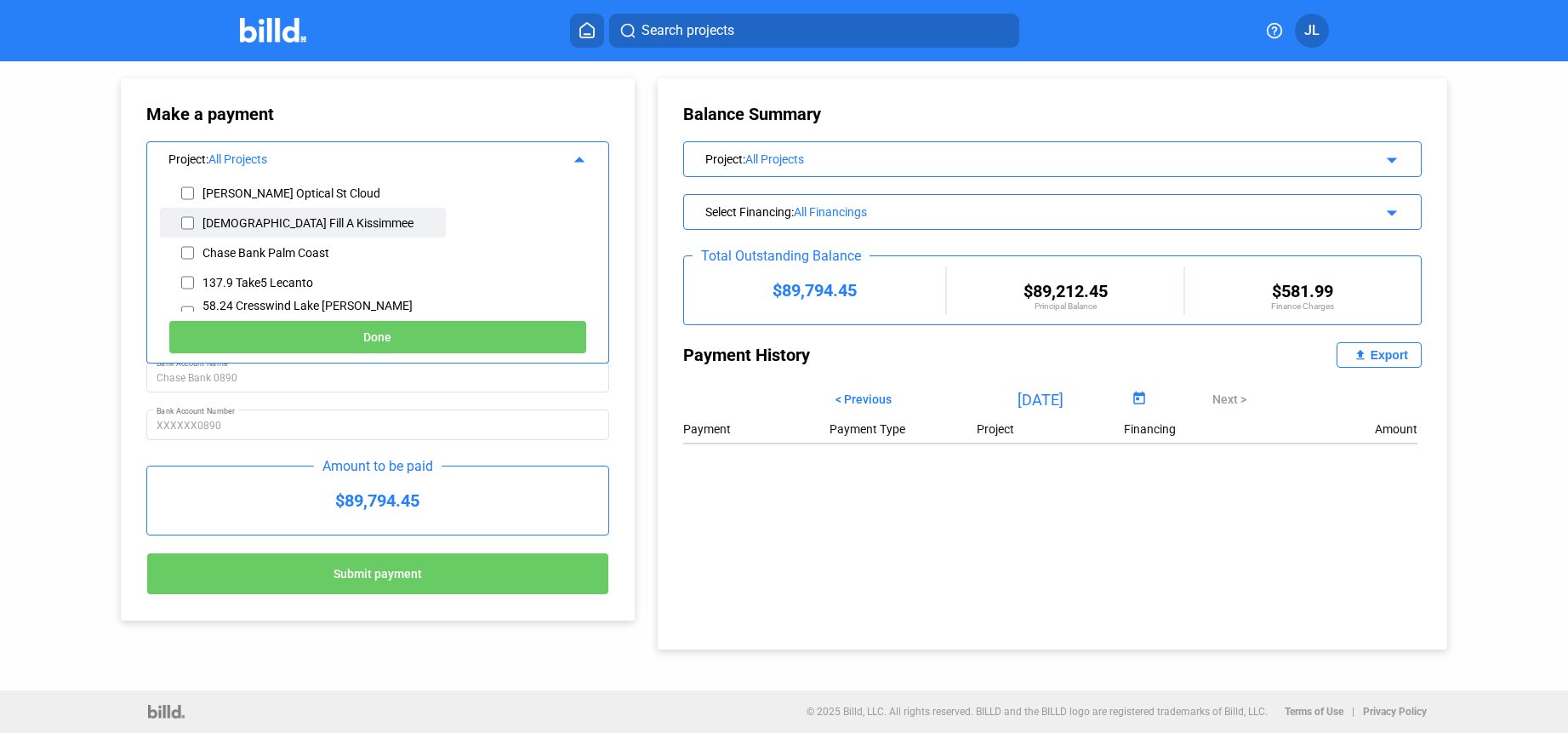
scroll to position [106, 0]
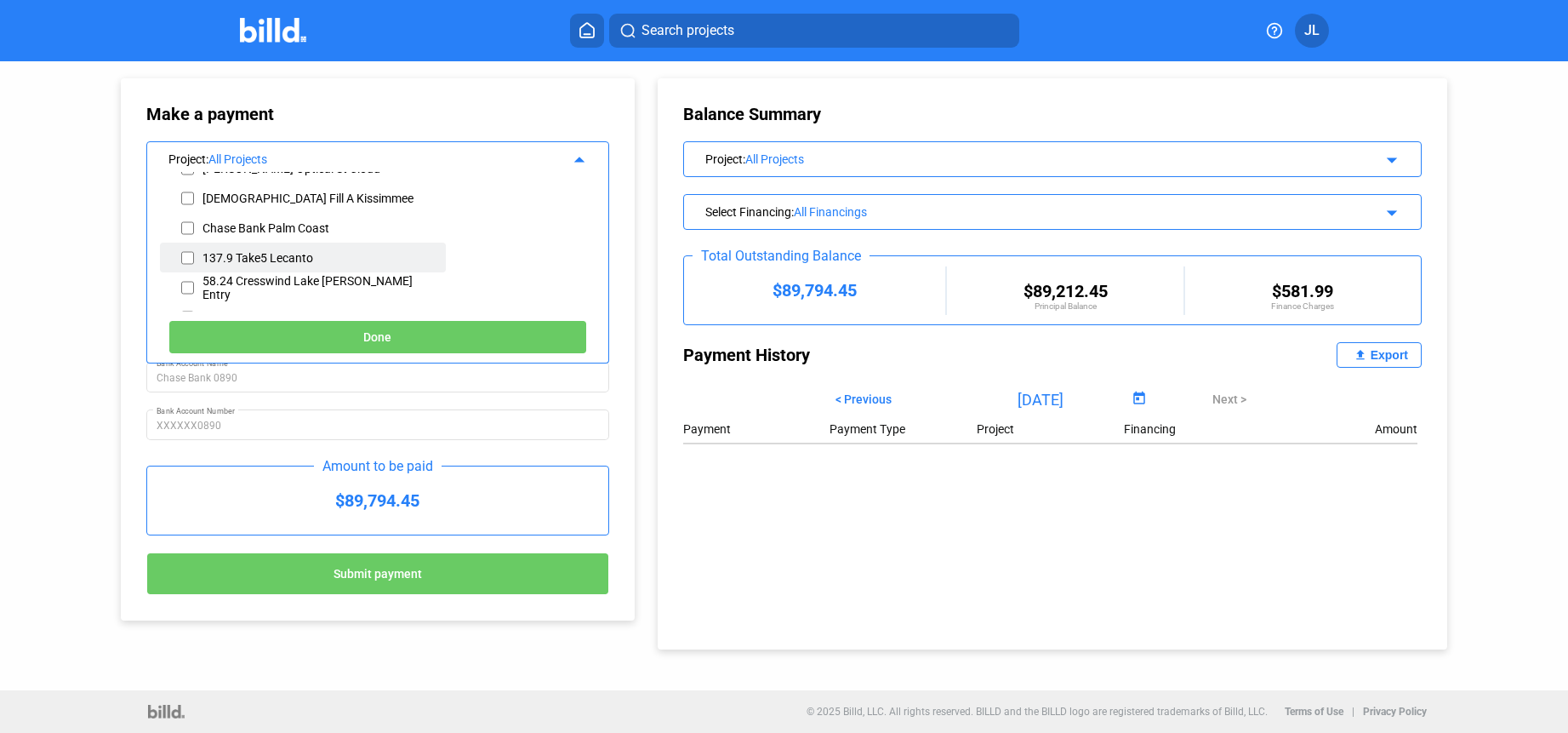
click at [185, 259] on input "checkbox" at bounding box center [187, 258] width 13 height 25
checkbox input "true"
click at [352, 342] on button "Done" at bounding box center [378, 337] width 418 height 34
type input "09/10/2025"
